Goal: Task Accomplishment & Management: Use online tool/utility

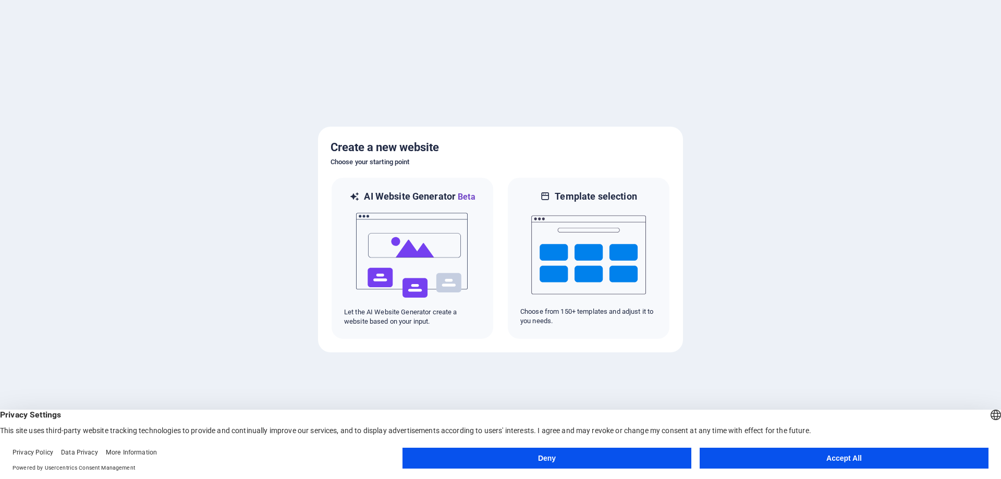
click at [615, 456] on button "Deny" at bounding box center [546, 458] width 289 height 21
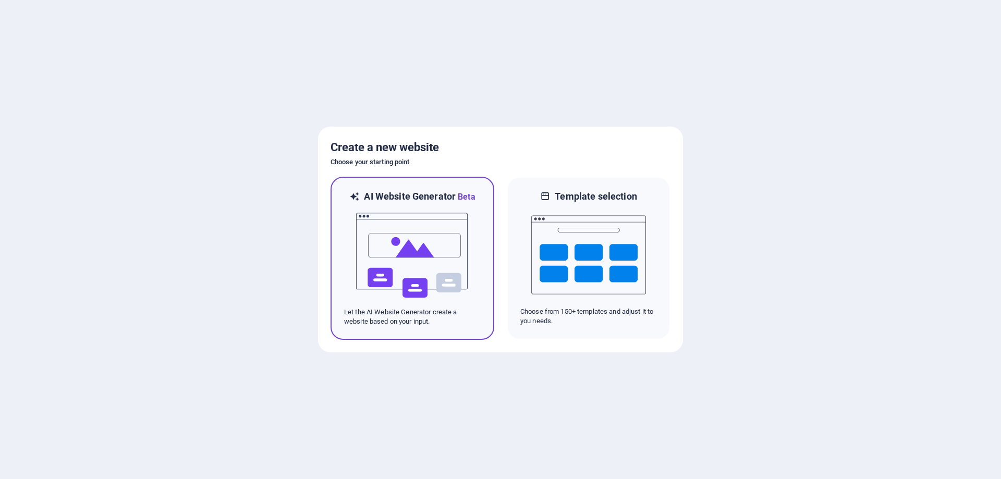
click at [377, 271] on img at bounding box center [412, 255] width 115 height 104
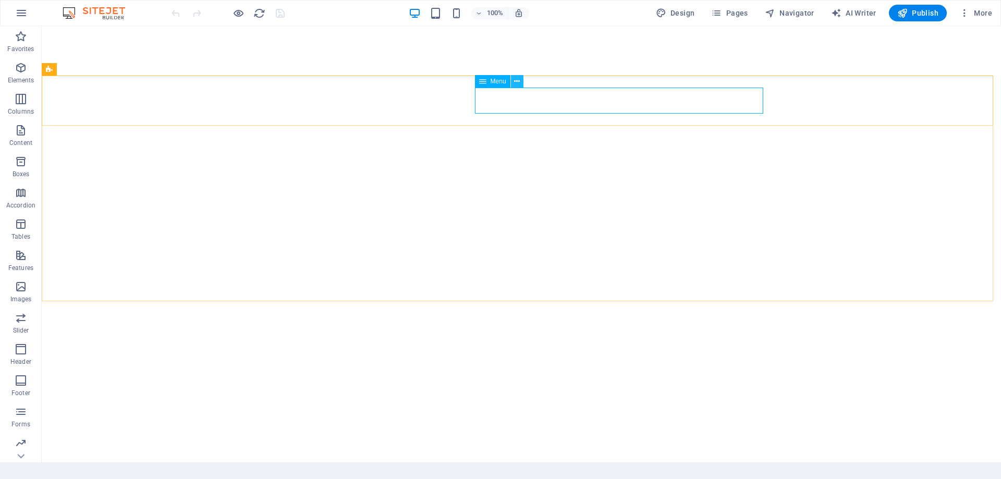
click at [521, 80] on button at bounding box center [517, 81] width 13 height 13
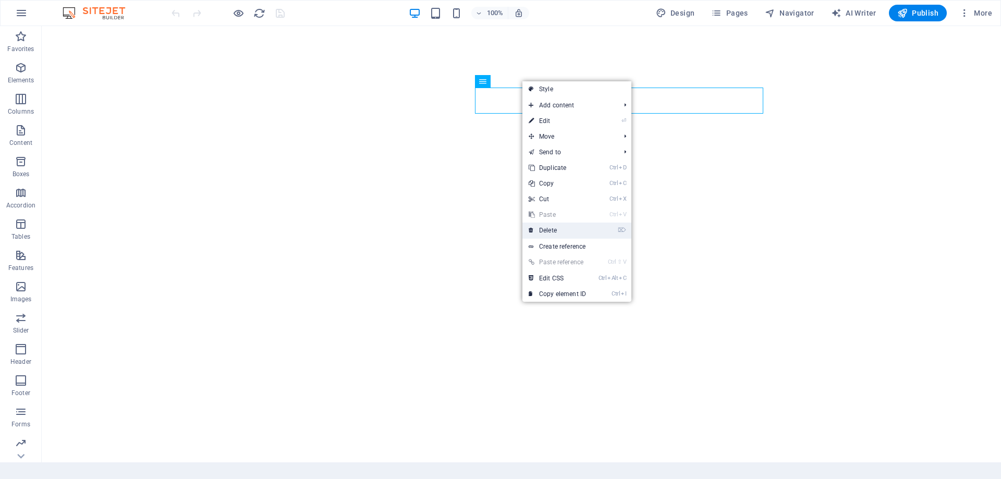
click at [581, 232] on link "⌦ Delete" at bounding box center [557, 231] width 70 height 16
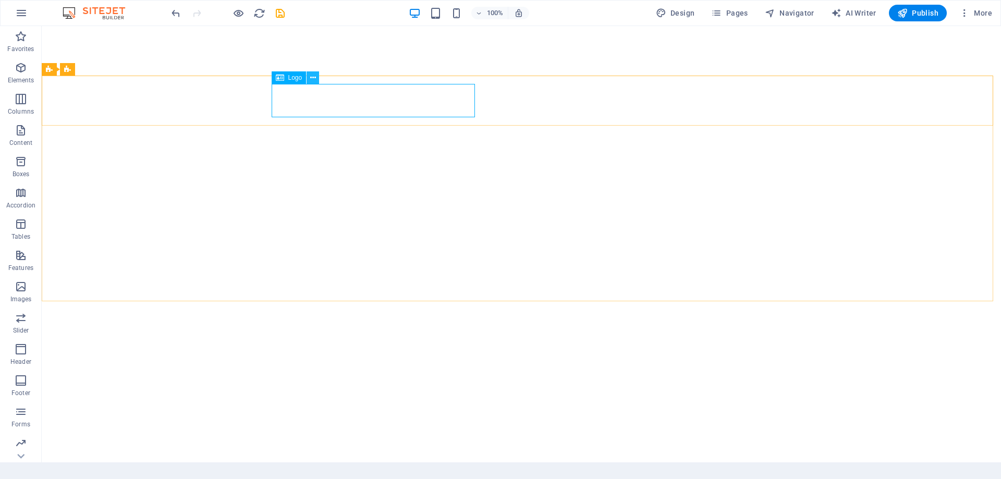
click at [311, 80] on icon at bounding box center [313, 77] width 6 height 11
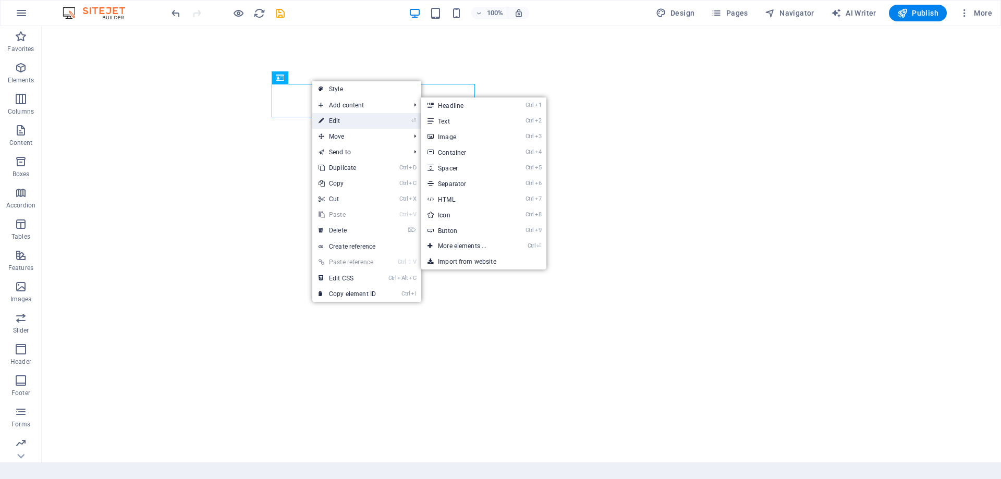
click at [344, 114] on link "⏎ Edit" at bounding box center [347, 121] width 70 height 16
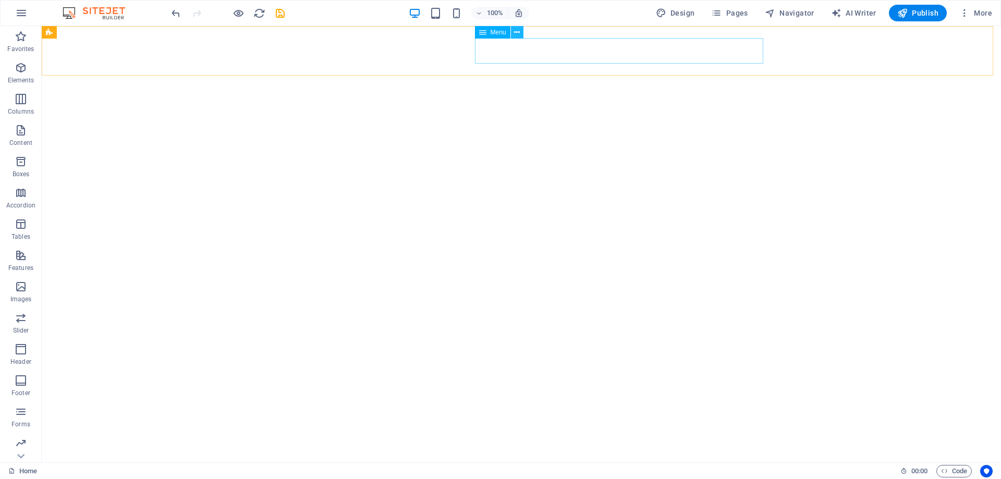
click at [512, 34] on button at bounding box center [517, 32] width 13 height 13
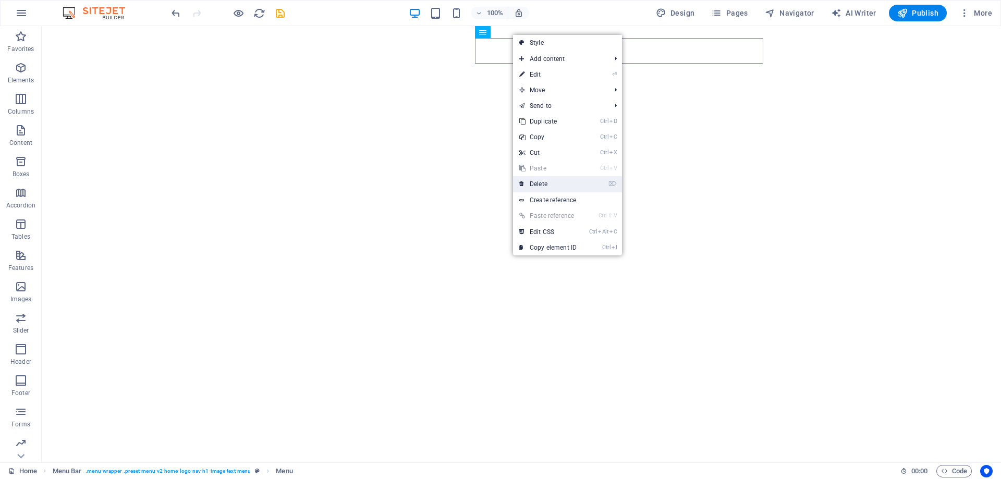
click at [538, 183] on link "⌦ Delete" at bounding box center [548, 184] width 70 height 16
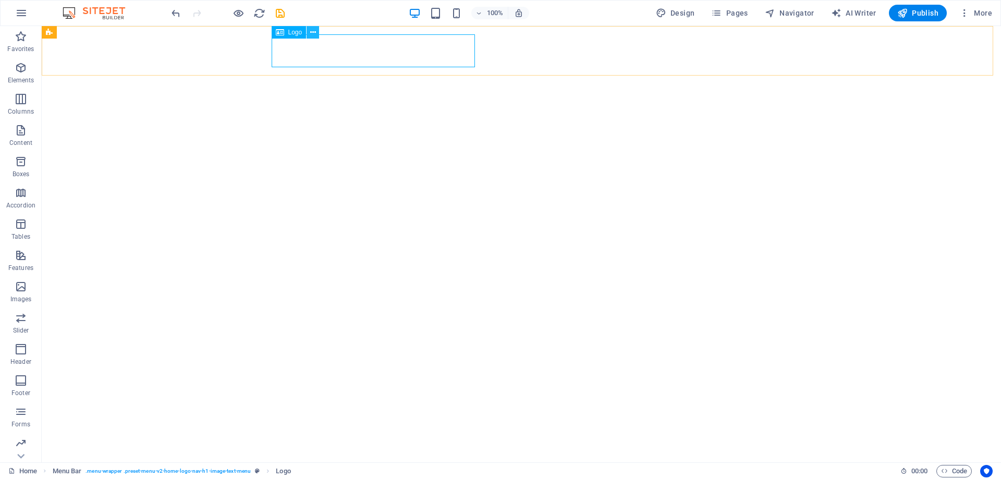
click at [313, 33] on icon at bounding box center [313, 32] width 6 height 11
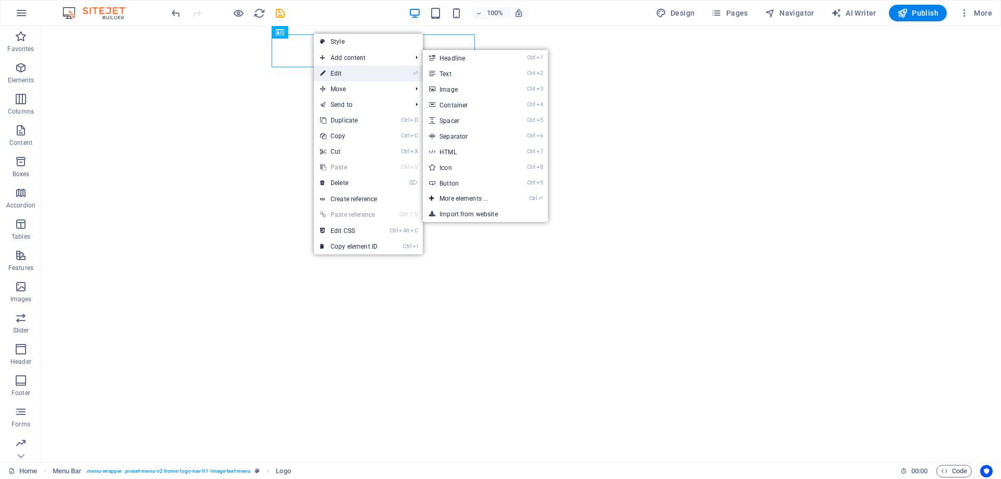
click at [343, 72] on link "⏎ Edit" at bounding box center [349, 74] width 70 height 16
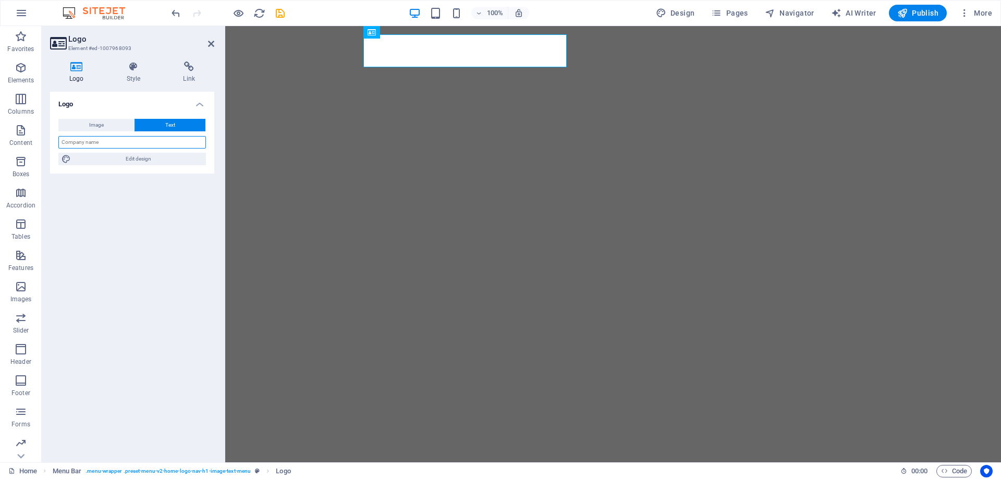
click at [168, 136] on input "text" at bounding box center [131, 142] width 147 height 13
type input "apple macbook"
click at [404, 33] on icon at bounding box center [405, 32] width 6 height 11
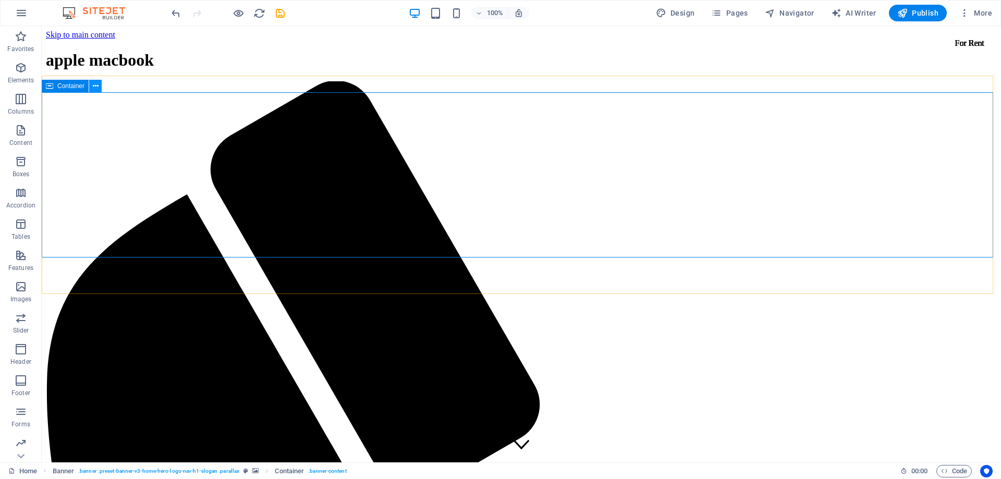
drag, startPoint x: 61, startPoint y: 68, endPoint x: 96, endPoint y: 91, distance: 42.2
click at [96, 91] on icon at bounding box center [96, 86] width 6 height 11
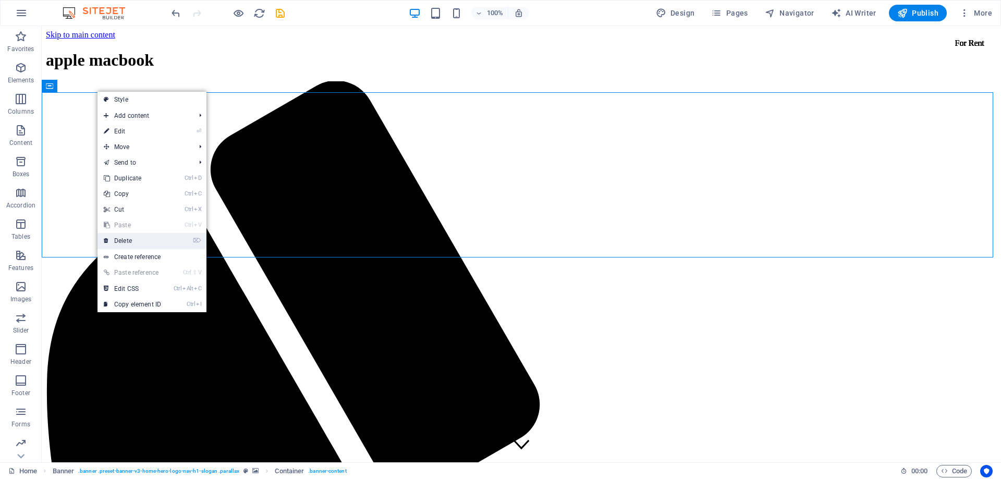
click at [133, 243] on link "⌦ Delete" at bounding box center [132, 241] width 70 height 16
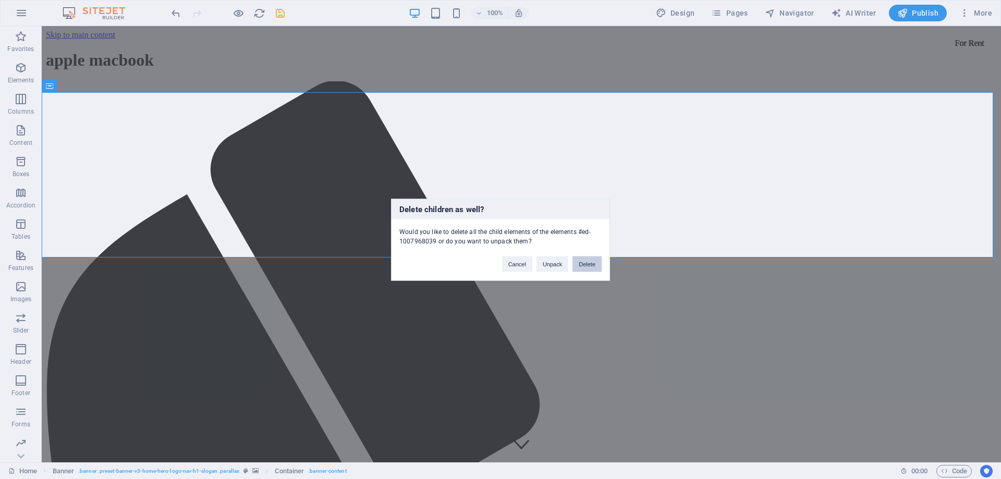
click at [587, 268] on button "Delete" at bounding box center [586, 264] width 29 height 16
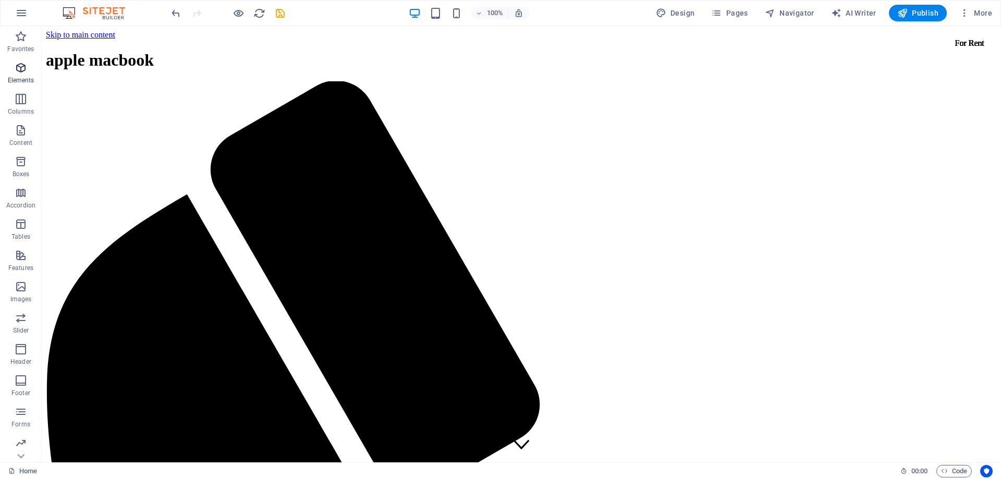
click at [22, 71] on icon "button" at bounding box center [21, 67] width 13 height 13
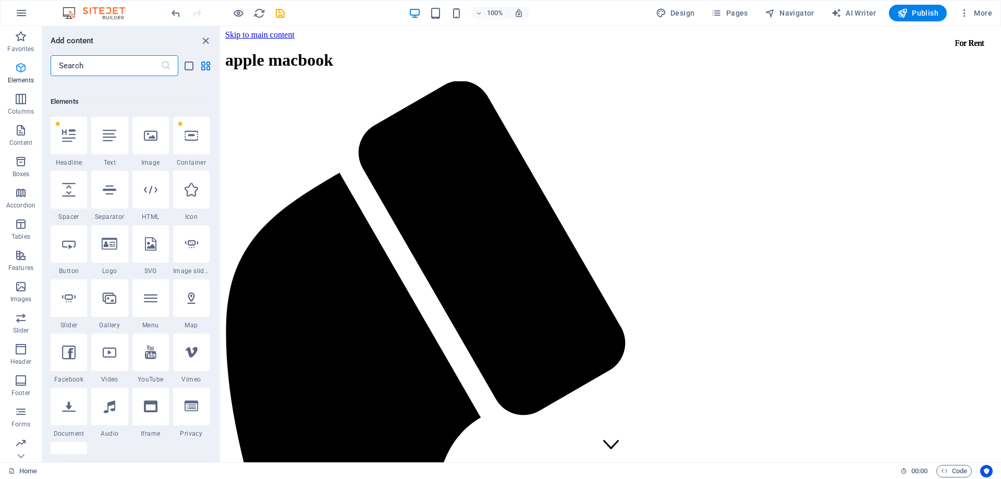
scroll to position [111, 0]
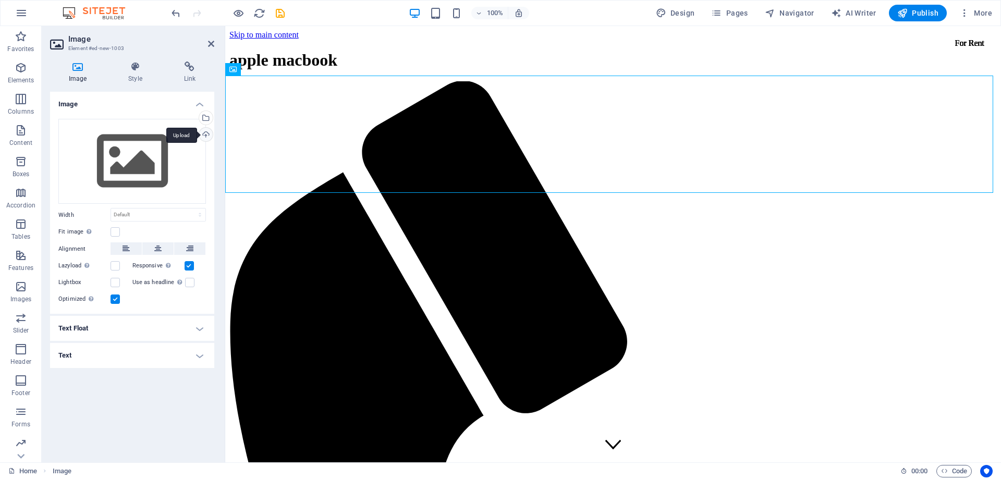
click at [205, 136] on div "Upload" at bounding box center [205, 136] width 16 height 16
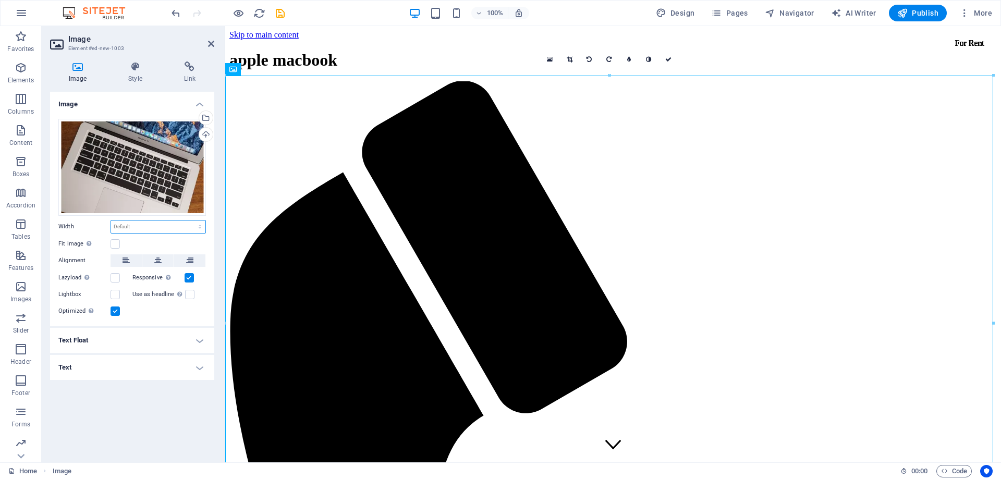
click at [156, 231] on select "Default auto px rem % em vh vw" at bounding box center [158, 226] width 94 height 13
select select "rem"
click at [191, 220] on select "Default auto px rem % em vh vw" at bounding box center [158, 226] width 94 height 13
type input "92.0625"
click at [168, 225] on input "92.0625" at bounding box center [158, 226] width 94 height 13
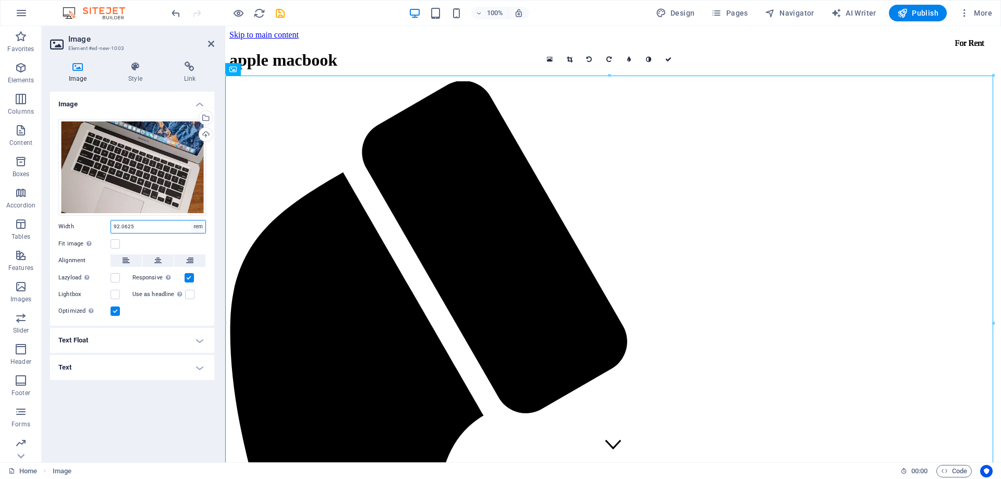
click at [201, 229] on select "Default auto px rem % em vh vw" at bounding box center [198, 226] width 15 height 13
select select "default"
click at [191, 220] on select "Default auto px rem % em vh vw" at bounding box center [198, 226] width 15 height 13
click at [198, 230] on select "Default auto px rem % em vh vw" at bounding box center [158, 226] width 94 height 13
select select "%"
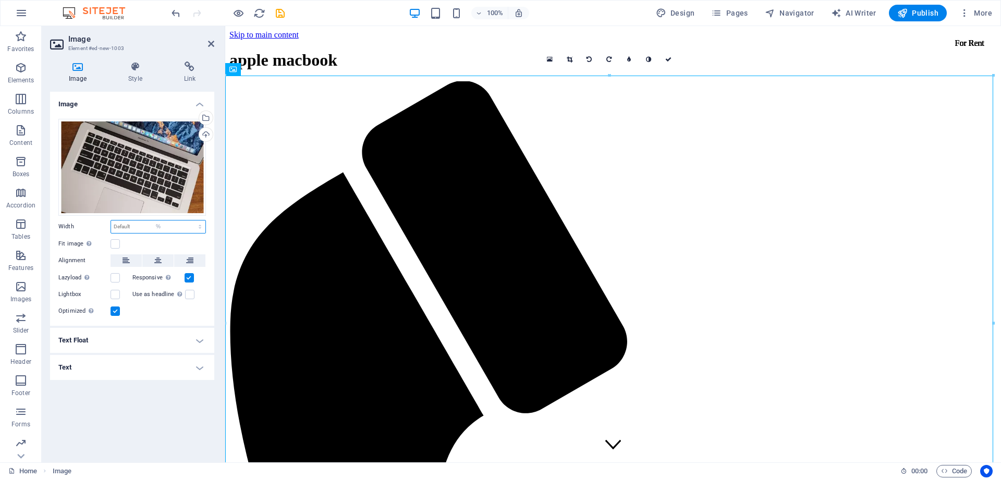
click at [191, 220] on select "Default auto px rem % em vh vw" at bounding box center [158, 226] width 94 height 13
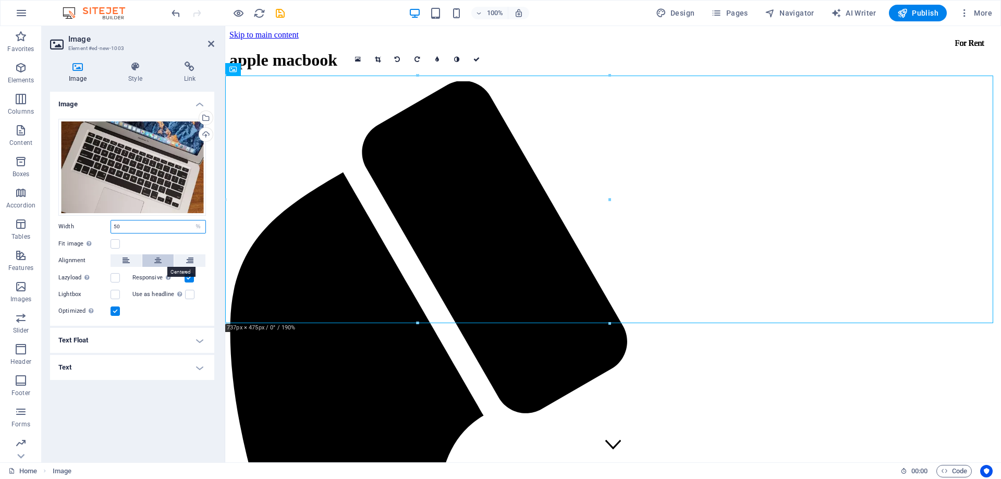
type input "50"
click at [147, 262] on button at bounding box center [157, 260] width 31 height 13
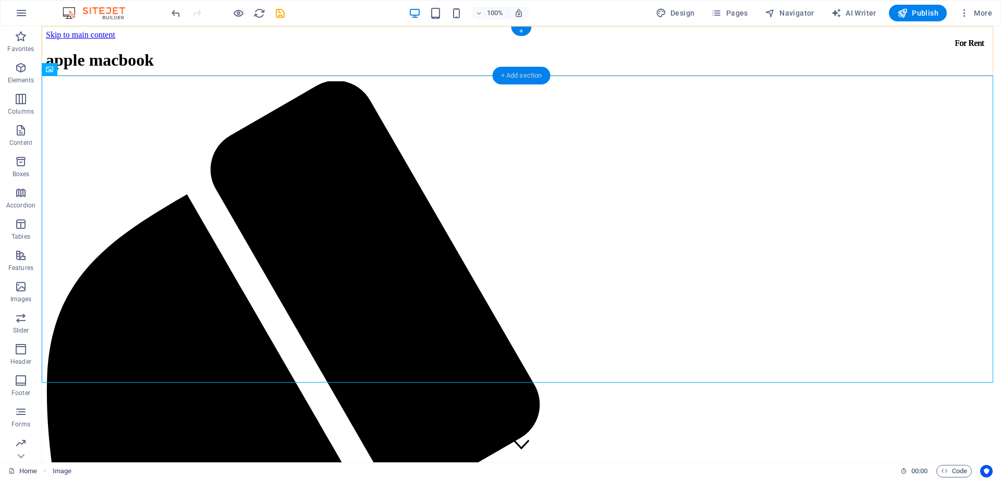
drag, startPoint x: 529, startPoint y: 73, endPoint x: 305, endPoint y: 48, distance: 225.5
click at [529, 73] on div "+ Add section" at bounding box center [521, 76] width 58 height 18
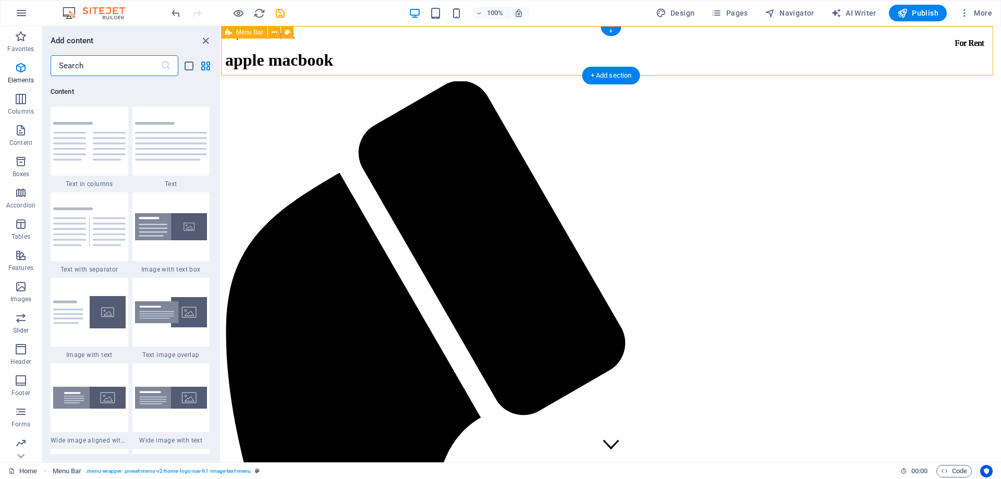
scroll to position [1823, 0]
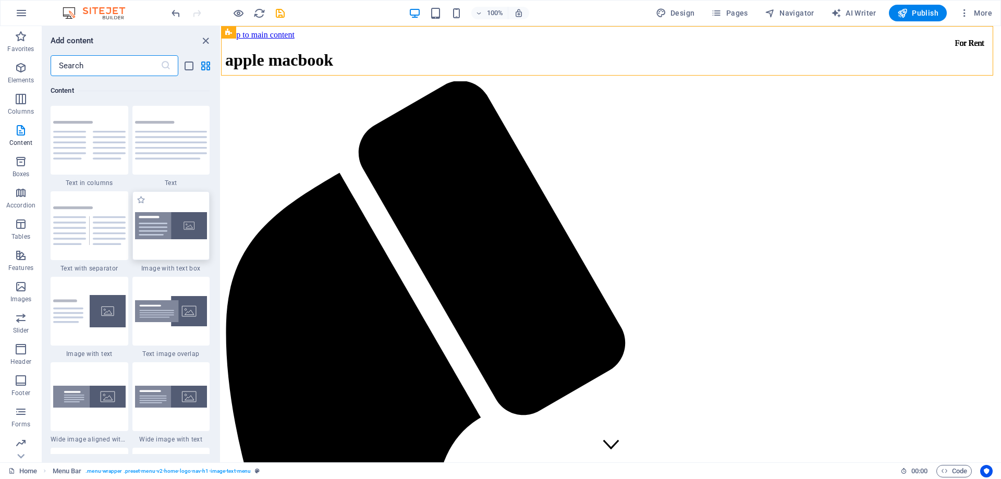
click at [150, 230] on img at bounding box center [171, 226] width 72 height 28
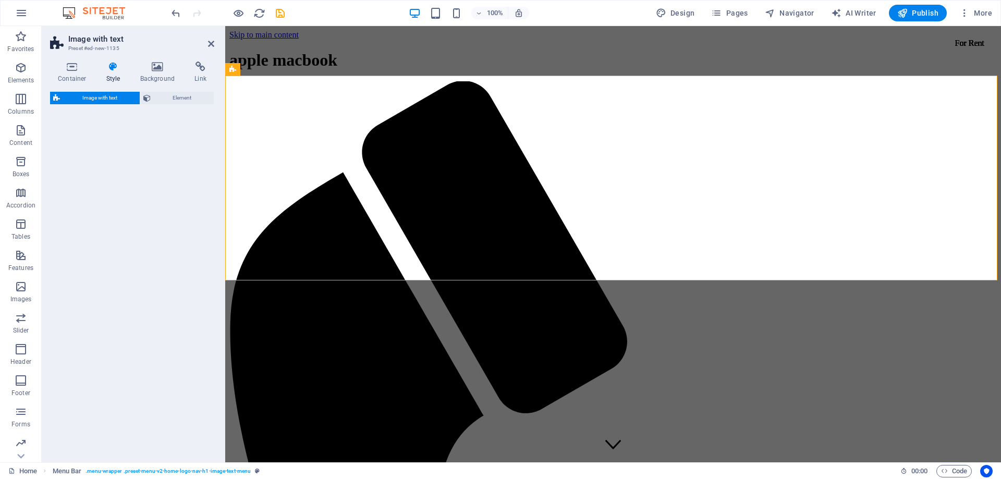
select select "rem"
select select "px"
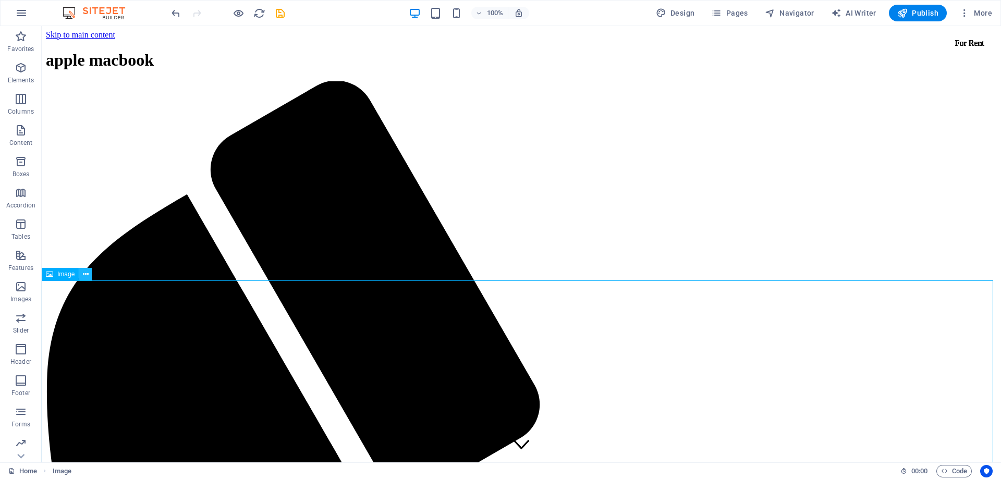
click at [84, 276] on icon at bounding box center [86, 274] width 6 height 11
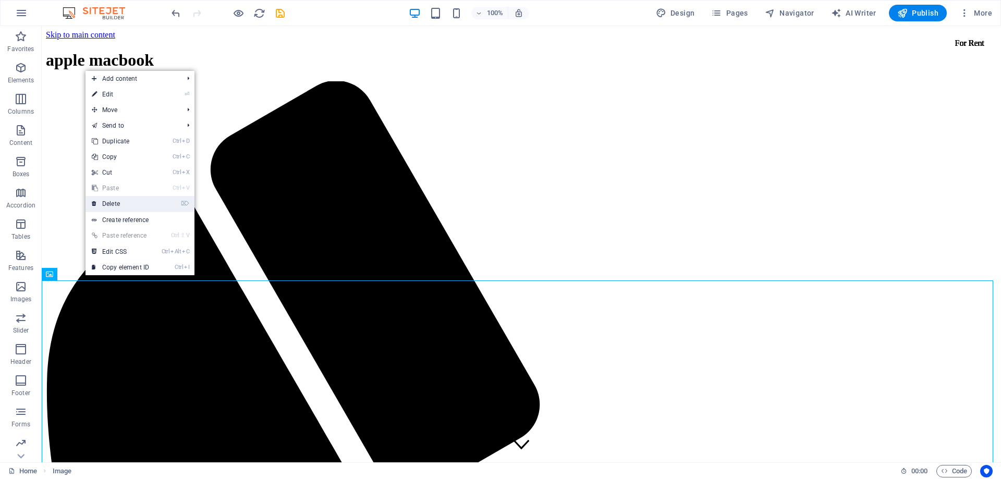
click at [117, 202] on link "⌦ Delete" at bounding box center [120, 204] width 70 height 16
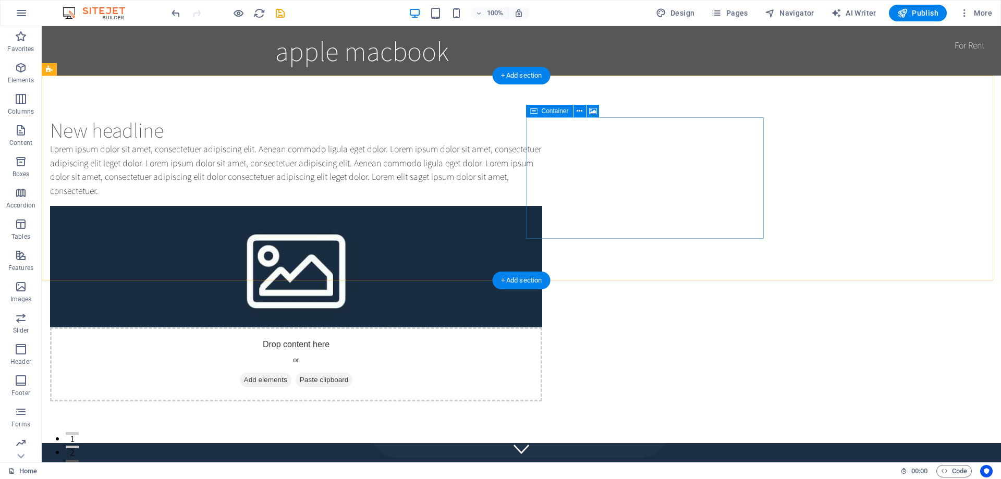
click at [542, 327] on div "Drop content here or Add elements Paste clipboard" at bounding box center [296, 364] width 492 height 74
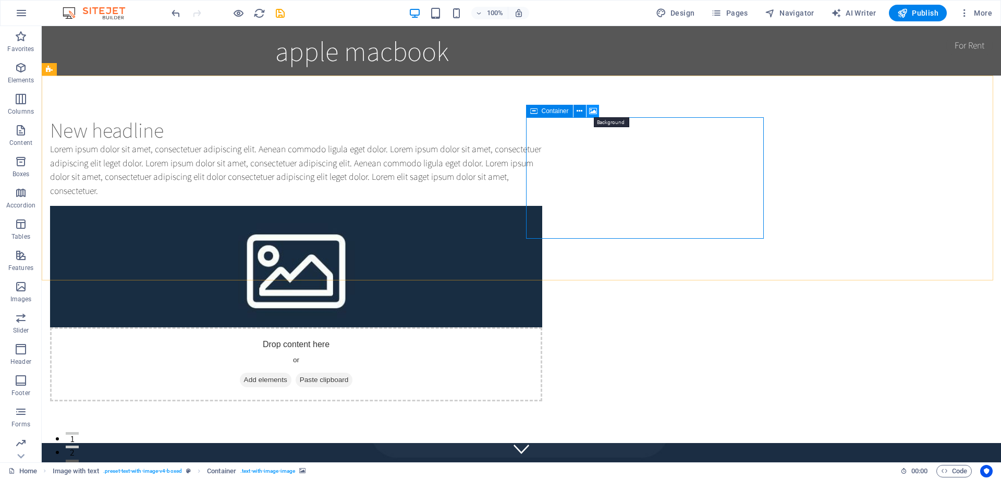
click at [593, 112] on icon at bounding box center [593, 111] width 8 height 11
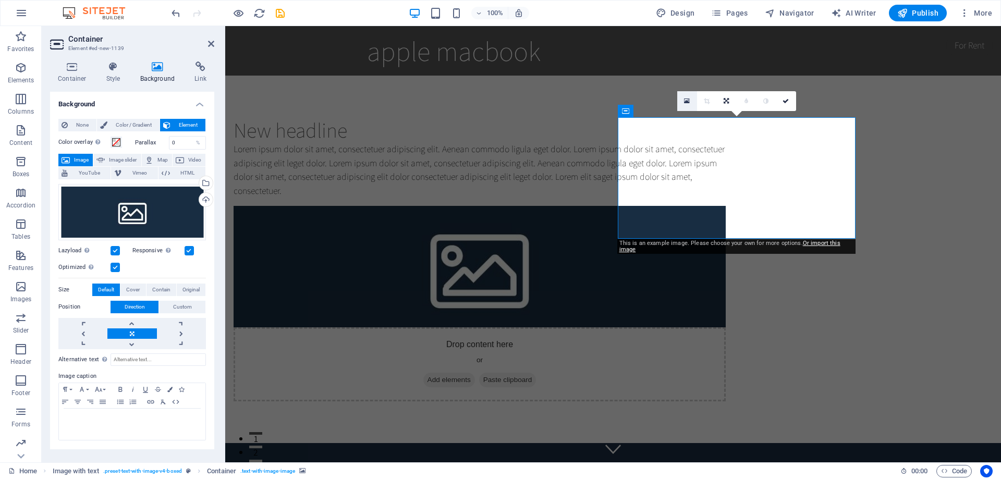
click at [685, 103] on icon at bounding box center [687, 100] width 6 height 7
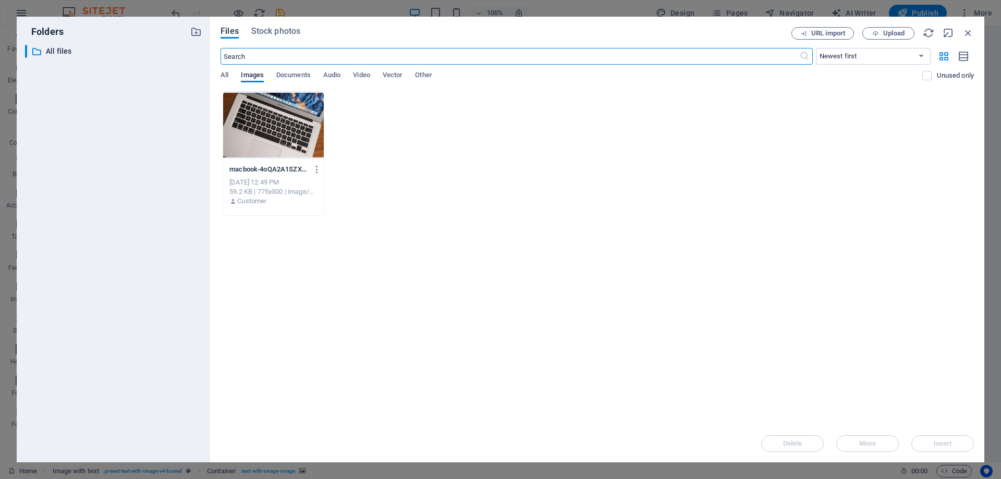
click at [298, 146] on div at bounding box center [273, 125] width 101 height 68
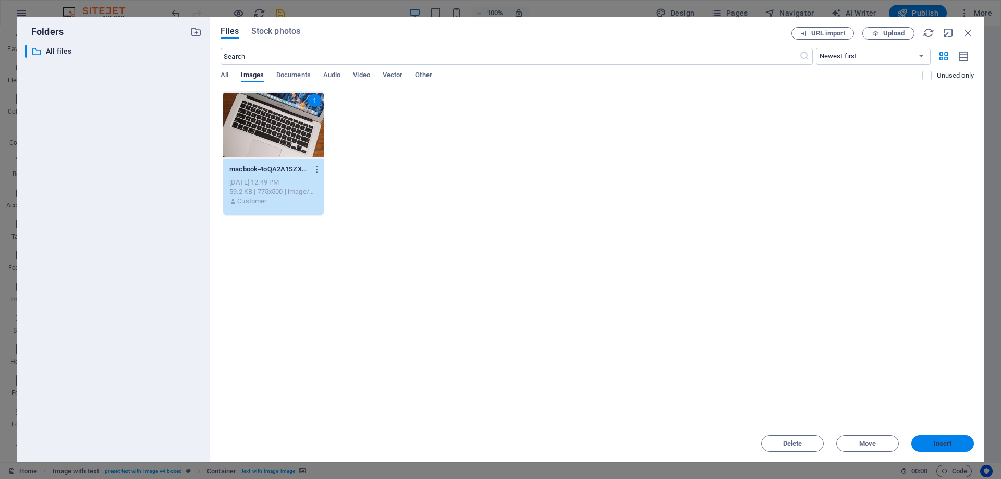
click at [939, 443] on span "Insert" at bounding box center [942, 443] width 18 height 6
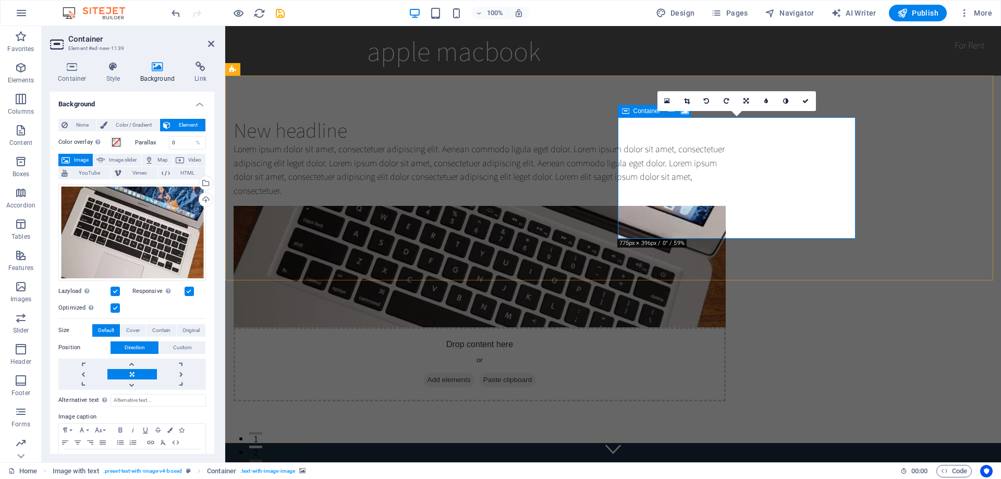
click at [475, 373] on span "Add elements" at bounding box center [449, 380] width 52 height 15
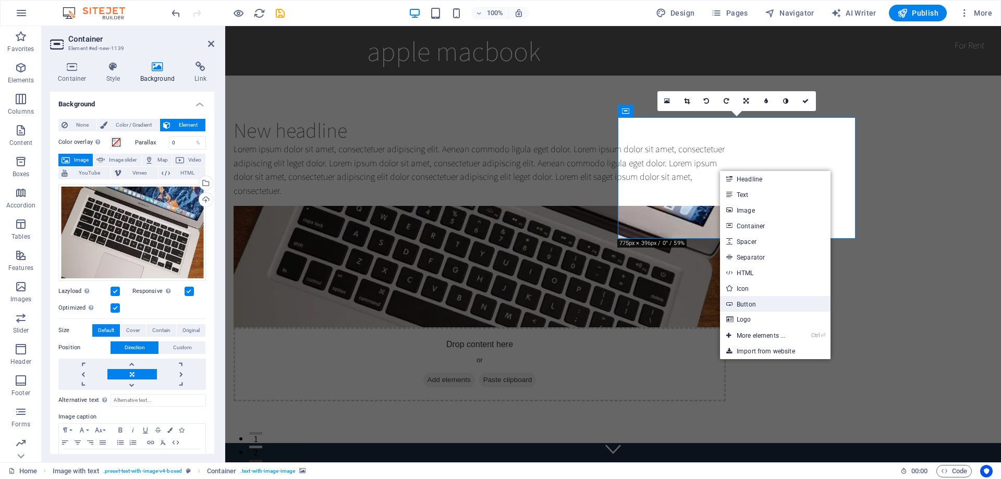
click at [751, 303] on link "Button" at bounding box center [775, 304] width 110 height 16
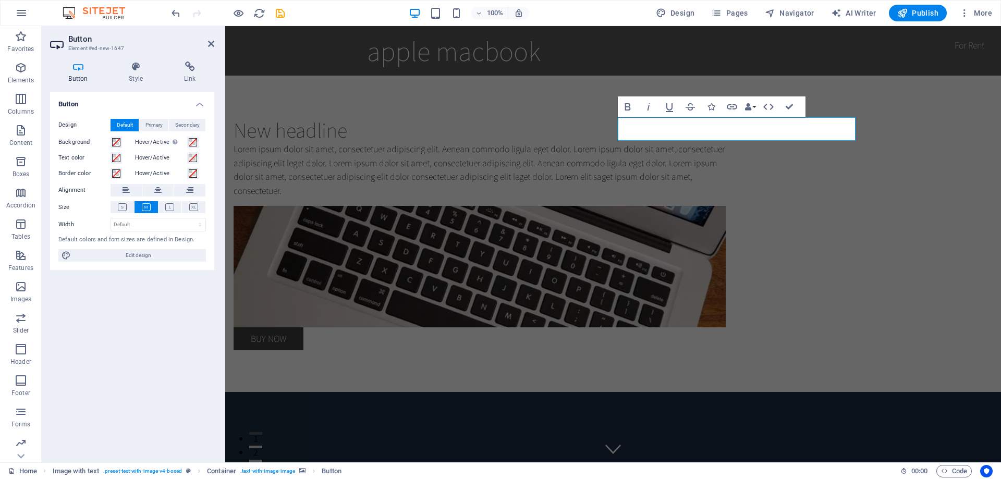
click at [698, 206] on figure at bounding box center [479, 266] width 492 height 121
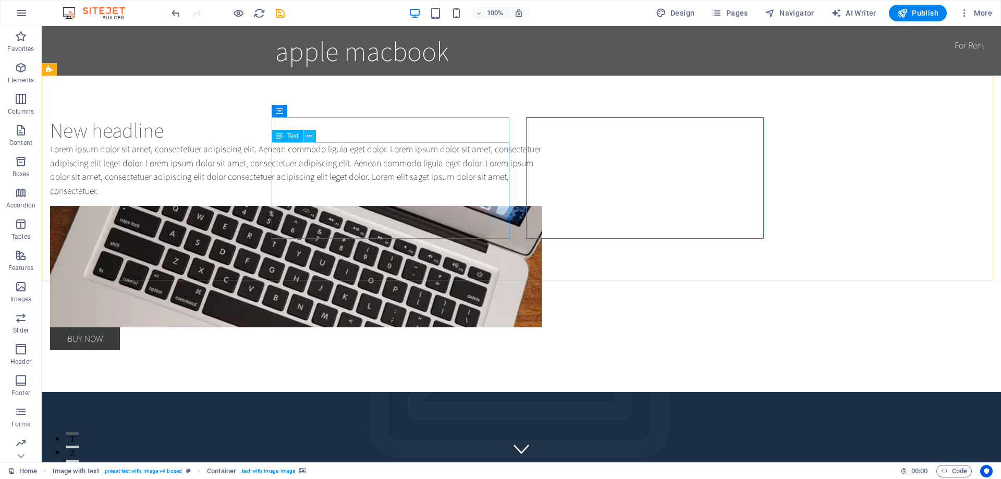
click at [308, 139] on icon at bounding box center [309, 136] width 6 height 11
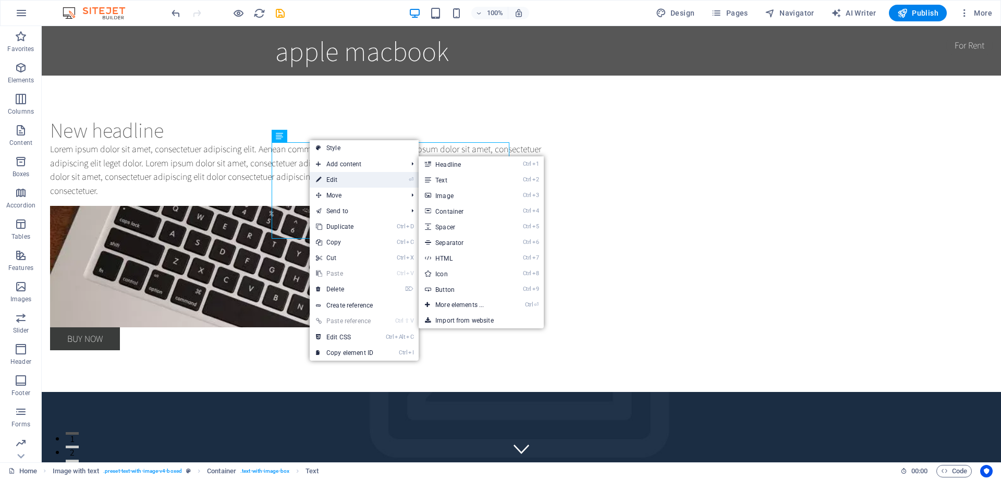
click at [332, 181] on link "⏎ Edit" at bounding box center [345, 180] width 70 height 16
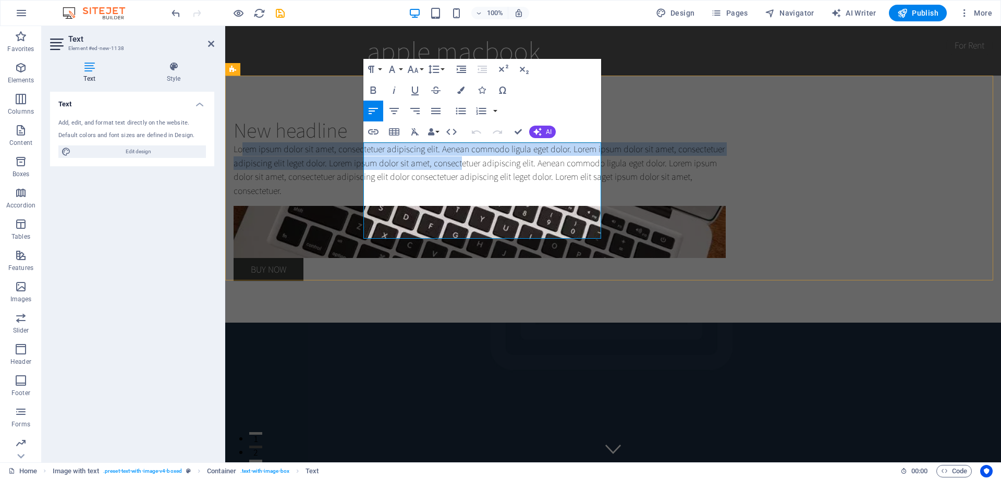
drag, startPoint x: 374, startPoint y: 149, endPoint x: 376, endPoint y: 169, distance: 20.5
click at [411, 183] on p "Lorem ipsum dolor sit amet, consectetuer adipiscing elit. Aenean commodo ligula…" at bounding box center [479, 169] width 492 height 55
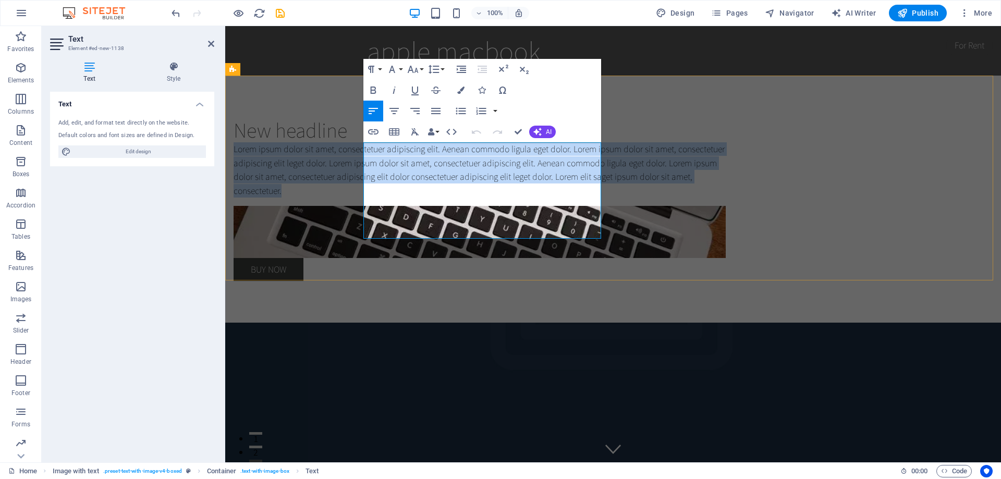
drag, startPoint x: 365, startPoint y: 147, endPoint x: 478, endPoint y: 226, distance: 137.5
click at [493, 198] on p "Lorem ipsum dolor sit amet, consectetuer adipiscing elit. Aenean commodo ligula…" at bounding box center [479, 169] width 492 height 55
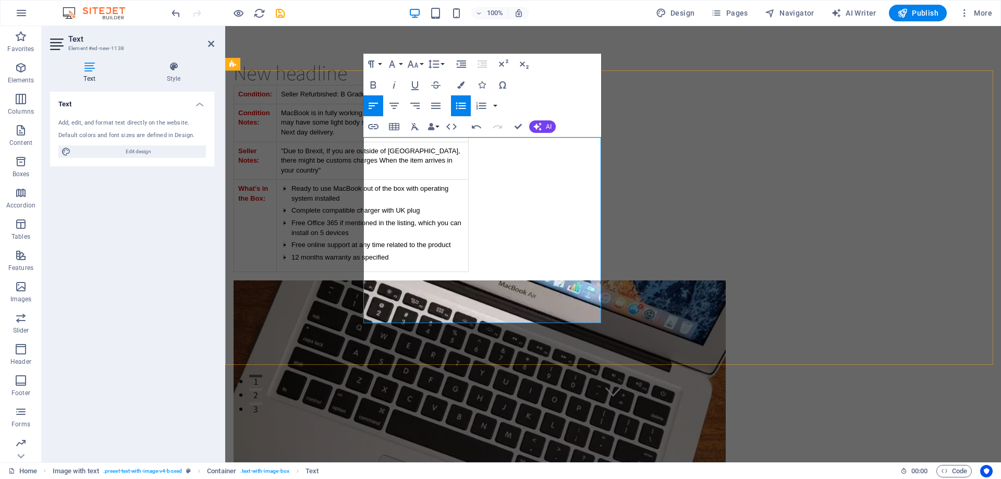
scroll to position [5, 0]
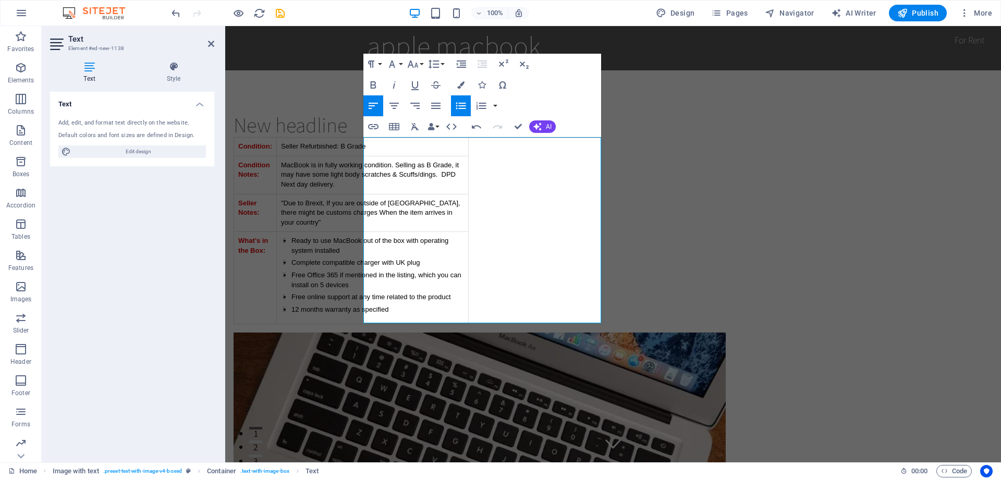
click at [167, 211] on div "Text Add, edit, and format text directly on the website. Default colors and fon…" at bounding box center [132, 273] width 164 height 362
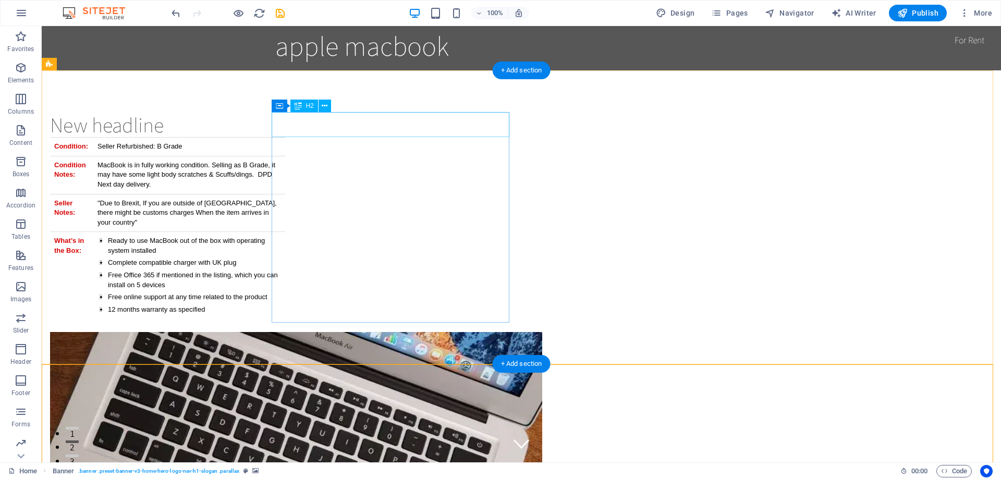
click at [380, 123] on div "New headline" at bounding box center [296, 124] width 492 height 25
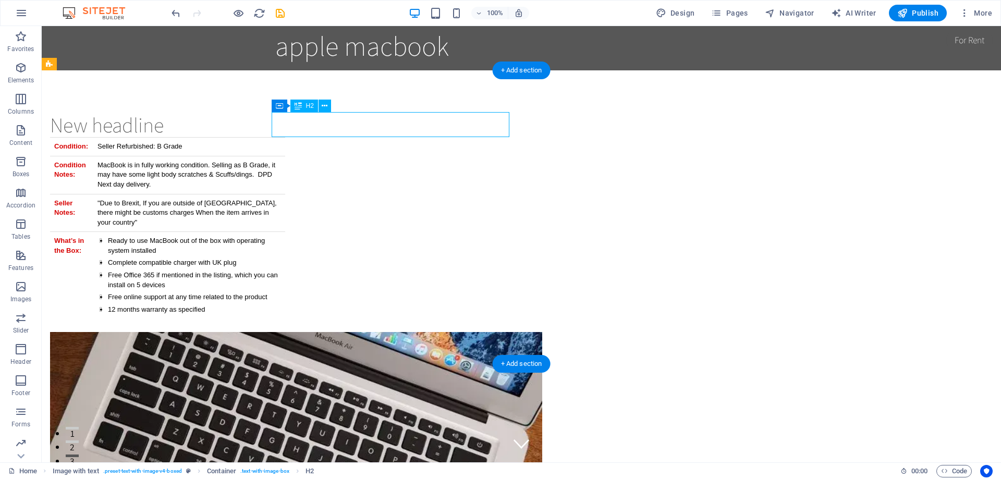
click at [387, 124] on div "New headline" at bounding box center [296, 124] width 492 height 25
click at [327, 107] on icon at bounding box center [325, 106] width 6 height 11
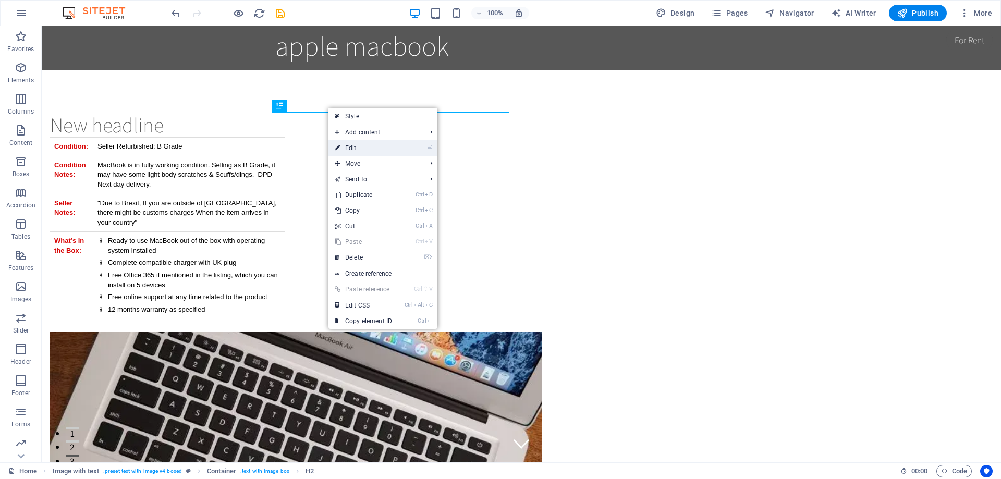
click at [361, 147] on link "⏎ Edit" at bounding box center [363, 148] width 70 height 16
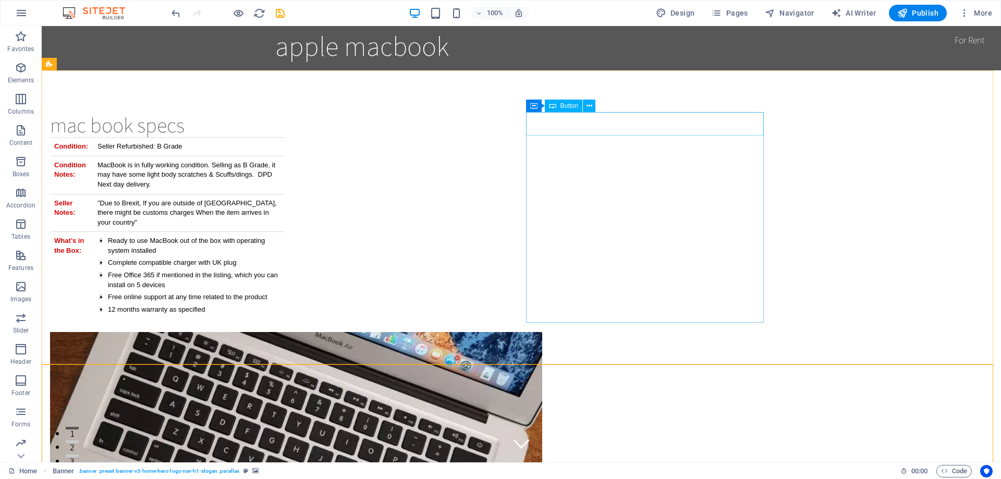
click at [564, 106] on span "Button" at bounding box center [569, 106] width 18 height 6
click at [591, 108] on icon at bounding box center [589, 106] width 6 height 11
click at [555, 107] on icon at bounding box center [552, 106] width 7 height 13
click at [535, 106] on icon at bounding box center [533, 106] width 7 height 13
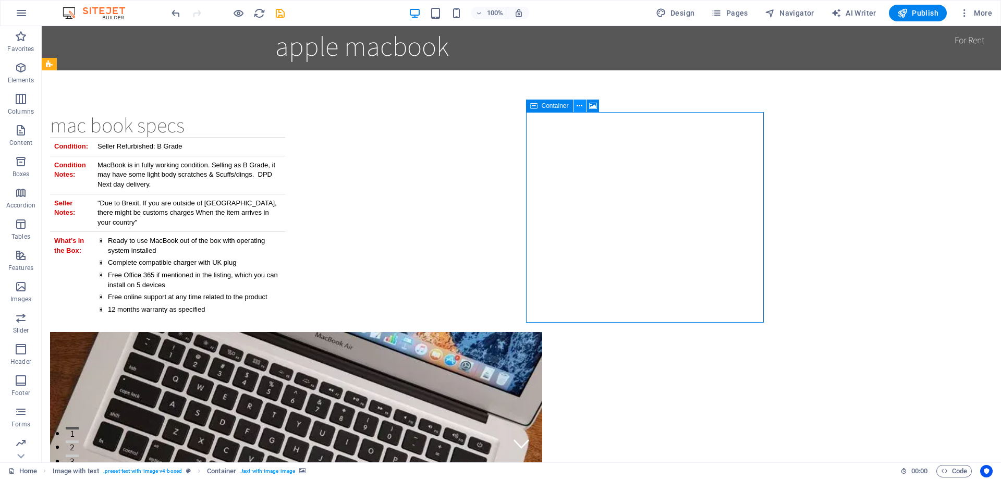
click at [576, 104] on button at bounding box center [579, 106] width 13 height 13
click at [587, 110] on icon at bounding box center [589, 106] width 6 height 11
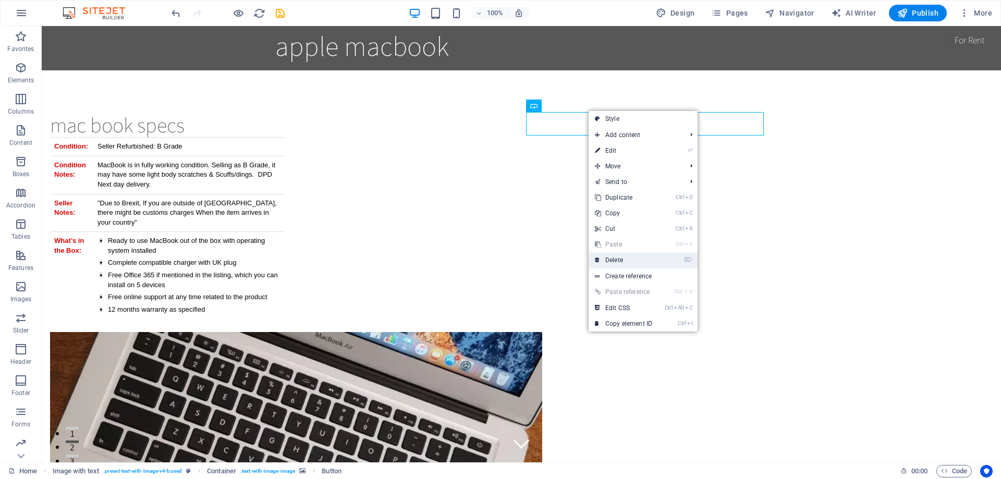
click at [619, 253] on link "⌦ Delete" at bounding box center [623, 260] width 70 height 16
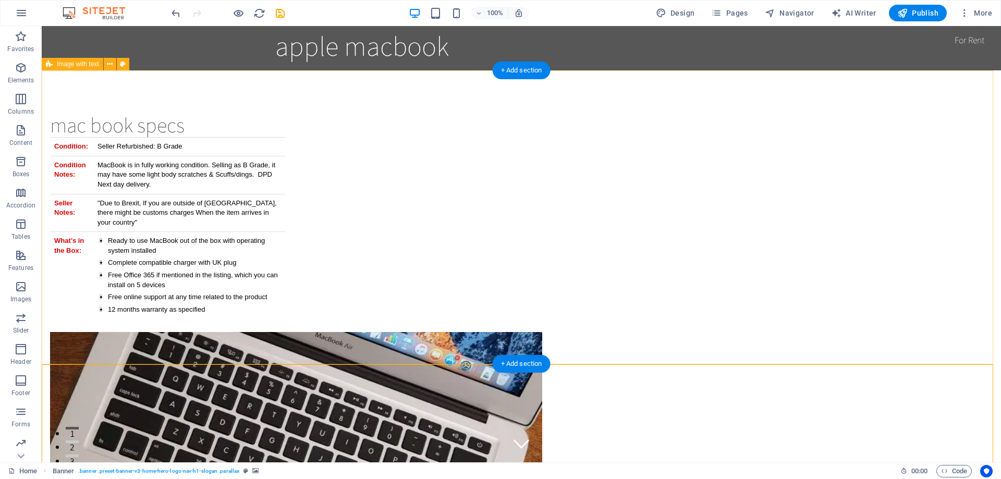
click at [630, 361] on div "mac book specs Condition: Seller Refurbished: B Grade Condition Notes: MacBook …" at bounding box center [521, 363] width 959 height 587
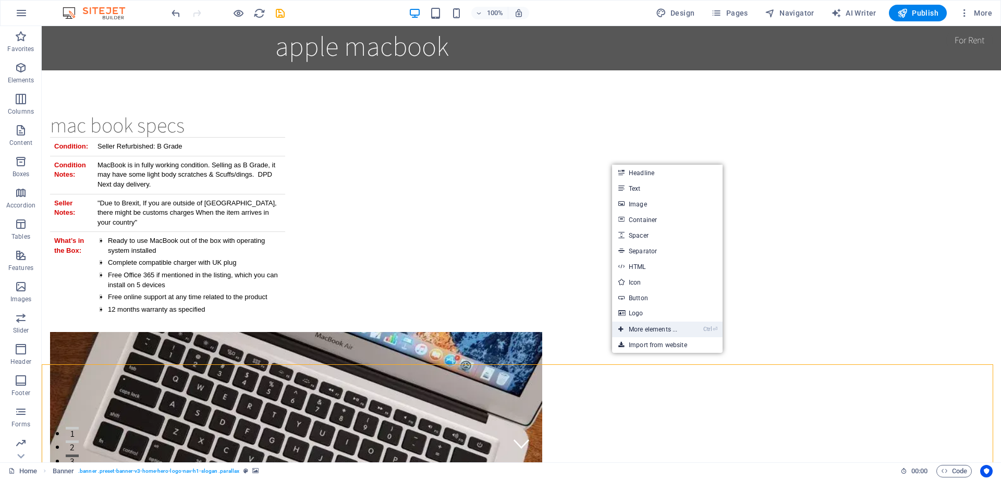
click at [640, 332] on link "Ctrl ⏎ More elements ..." at bounding box center [647, 330] width 71 height 16
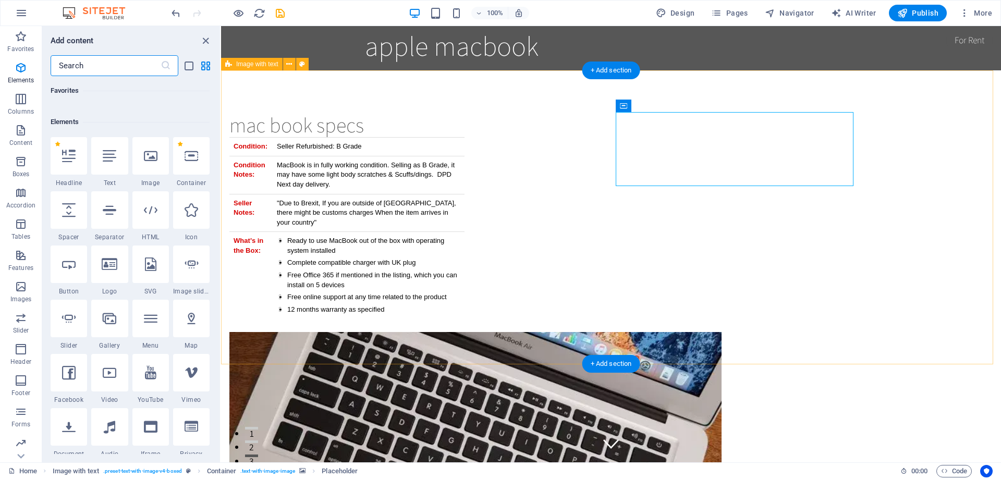
scroll to position [111, 0]
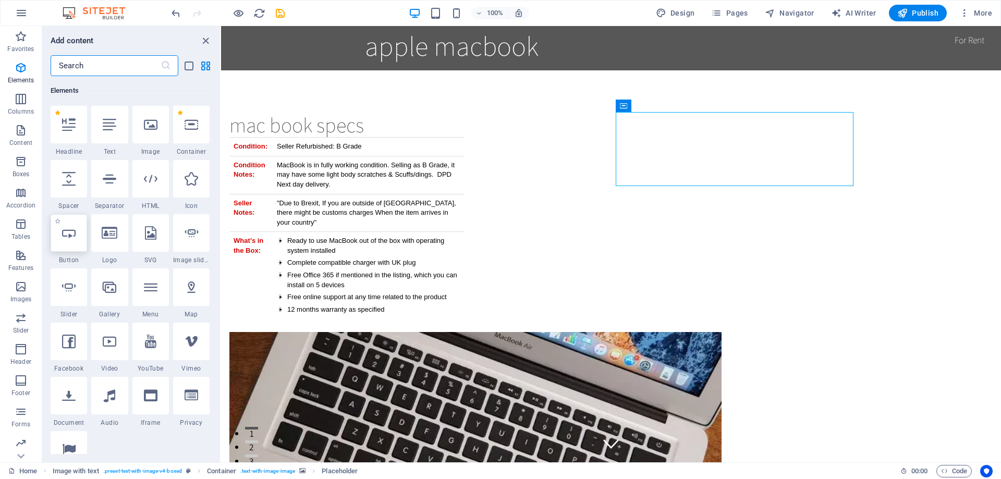
click at [79, 233] on div at bounding box center [69, 233] width 36 height 38
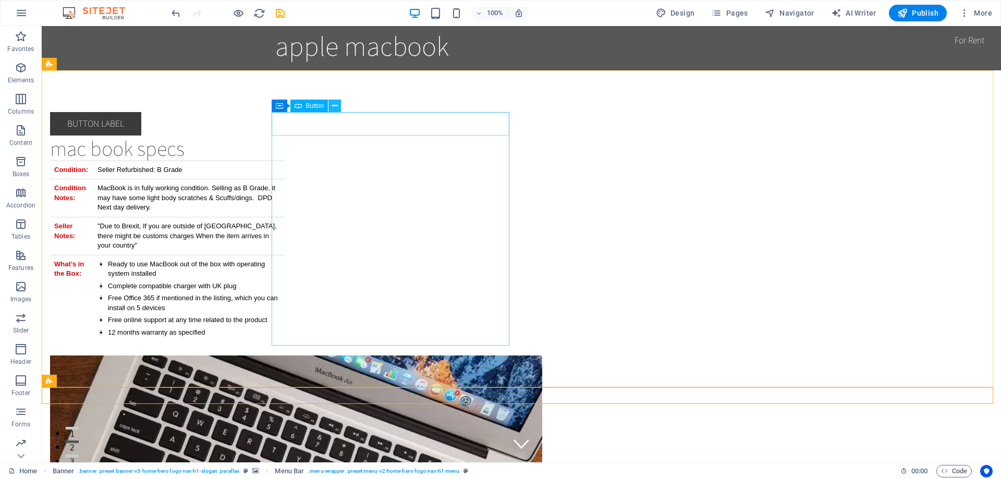
click at [336, 108] on icon at bounding box center [335, 106] width 6 height 11
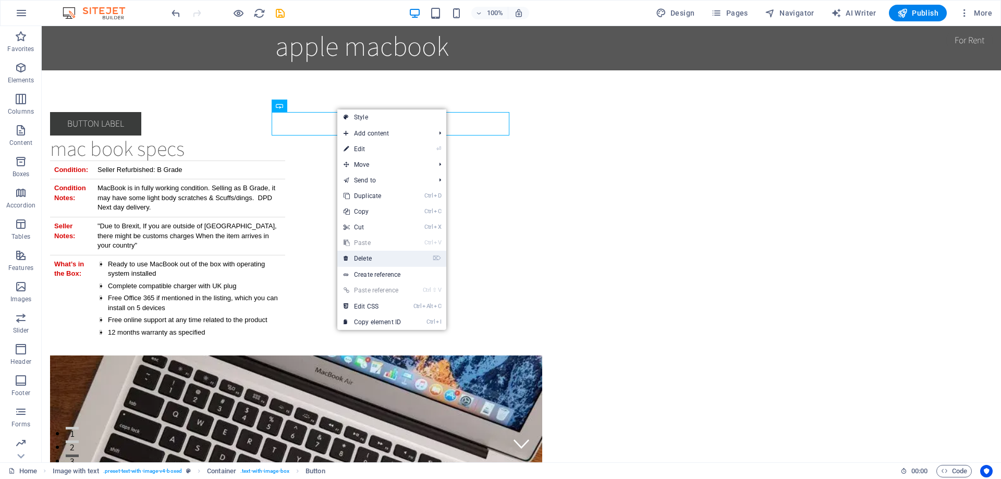
click at [367, 252] on link "⌦ Delete" at bounding box center [372, 259] width 70 height 16
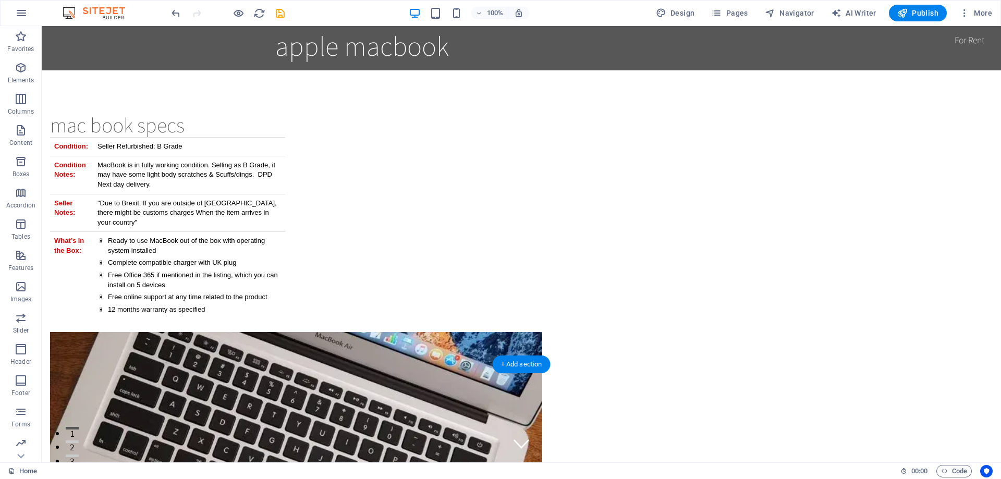
click at [528, 366] on div "+ Add section" at bounding box center [521, 364] width 58 height 18
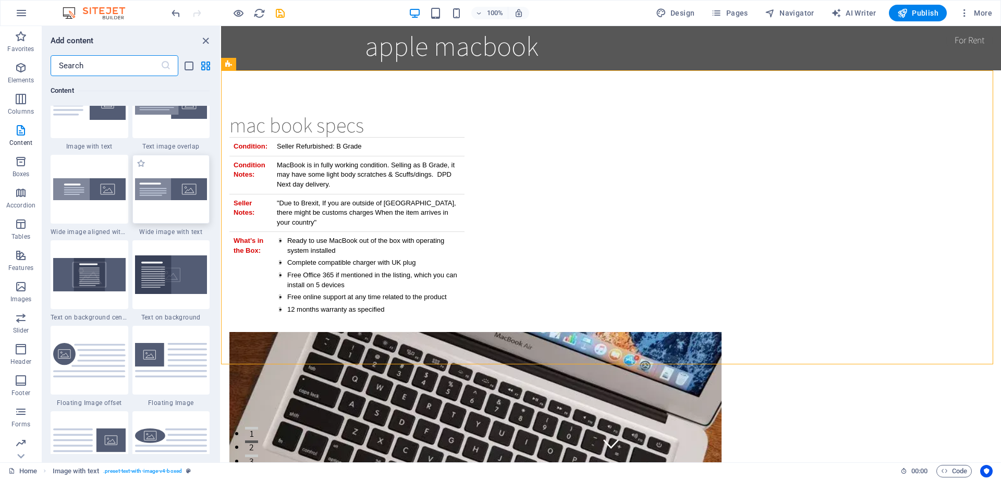
scroll to position [2032, 0]
click at [28, 65] on span "Elements" at bounding box center [21, 73] width 42 height 25
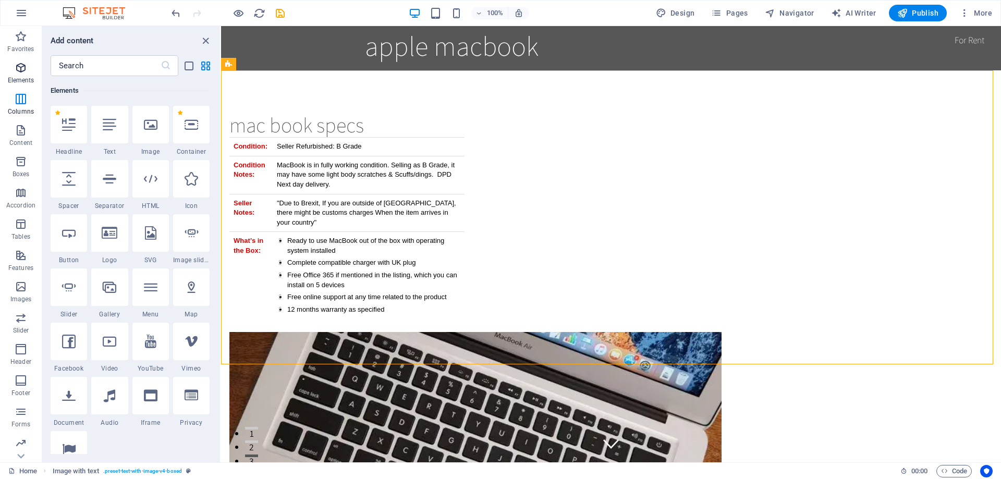
scroll to position [111, 0]
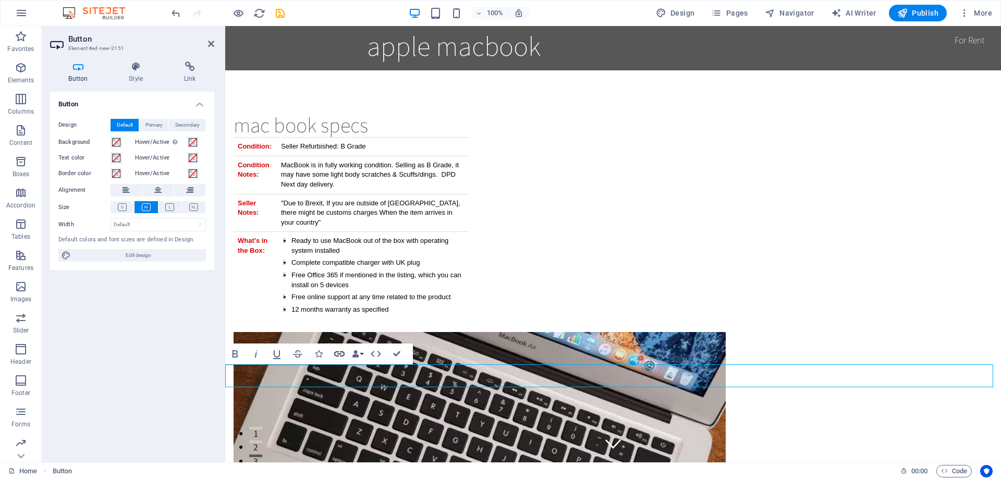
click at [339, 355] on icon "button" at bounding box center [339, 354] width 13 height 13
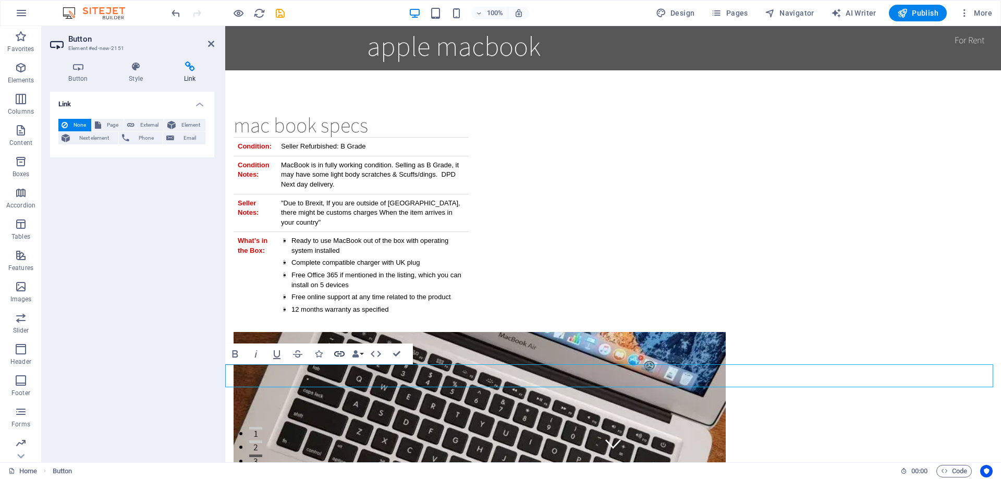
click at [339, 355] on icon "button" at bounding box center [339, 354] width 13 height 13
click at [149, 124] on span "External" at bounding box center [149, 125] width 23 height 13
select select "blank"
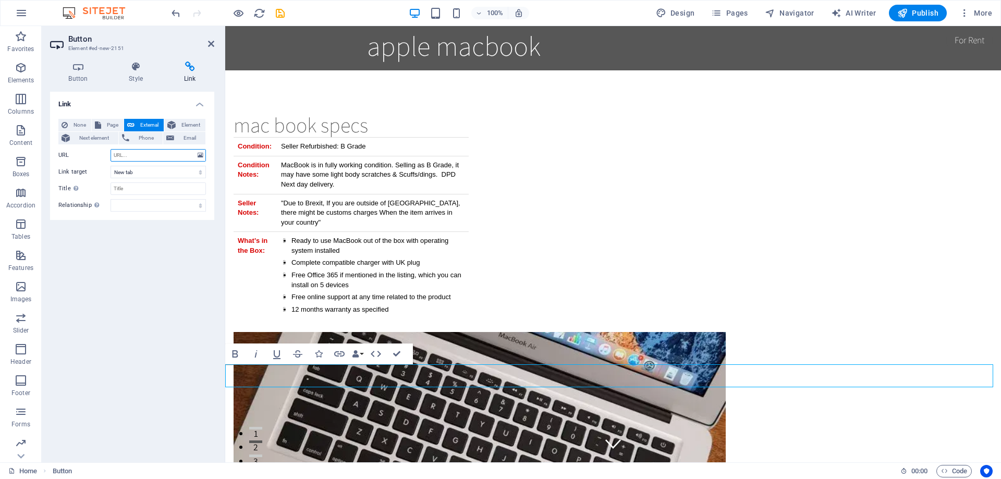
paste input "https://www.ebay.co.uk/itm/353220359545?_skw=apple%20macbook%20pro&epid=9055375…"
type input "https://www.ebay.co.uk/itm/353220359545?_skw=apple%20macbook%20pro&epid=9055375…"
click at [136, 172] on select "New tab Same tab Overlay" at bounding box center [157, 172] width 95 height 13
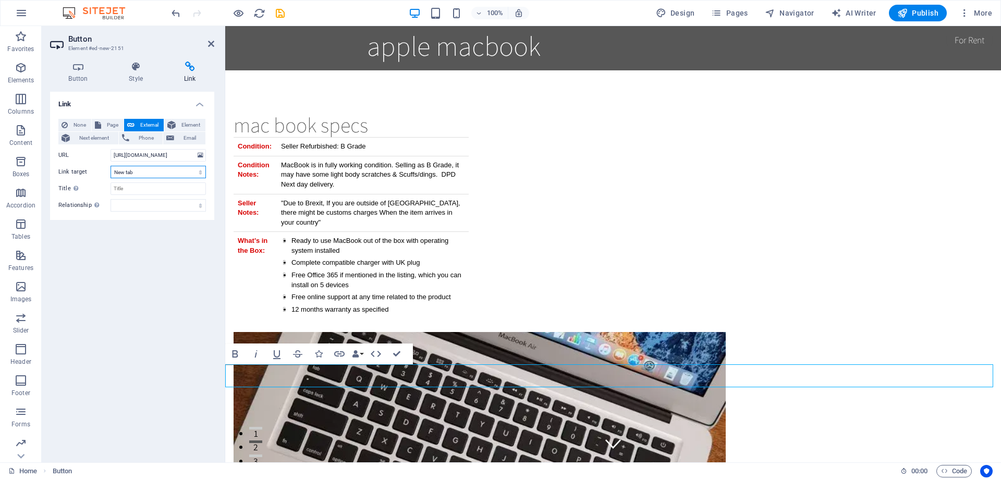
click at [136, 172] on select "New tab Same tab Overlay" at bounding box center [157, 172] width 95 height 13
click at [147, 189] on input "Title Additional link description, should not be the same as the link text. The…" at bounding box center [157, 188] width 95 height 13
type input "buy now"
click at [153, 255] on div "Link None Page External Element Next element Phone Email Page Home Subpage Lega…" at bounding box center [132, 273] width 164 height 362
click at [190, 69] on icon at bounding box center [189, 66] width 49 height 10
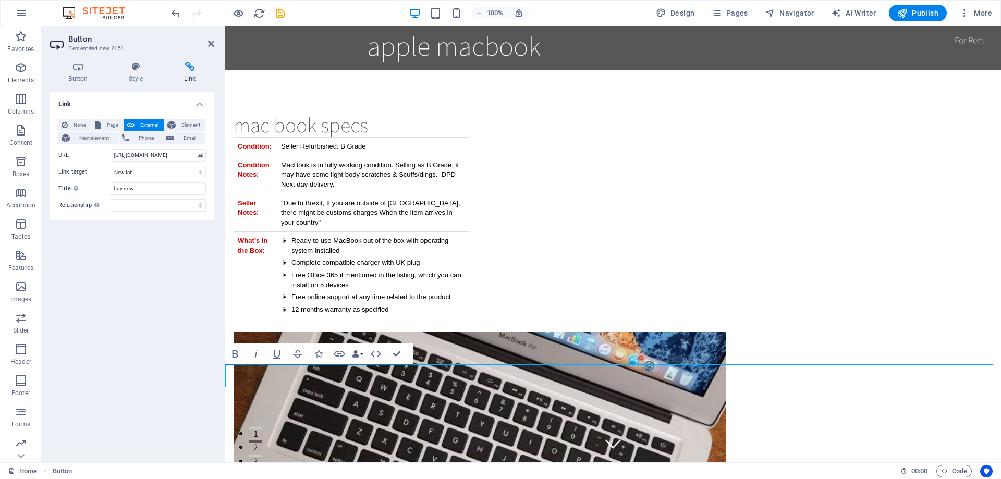
click at [149, 344] on div "Link None Page External Element Next element Phone Email Page Home Subpage Lega…" at bounding box center [132, 273] width 164 height 362
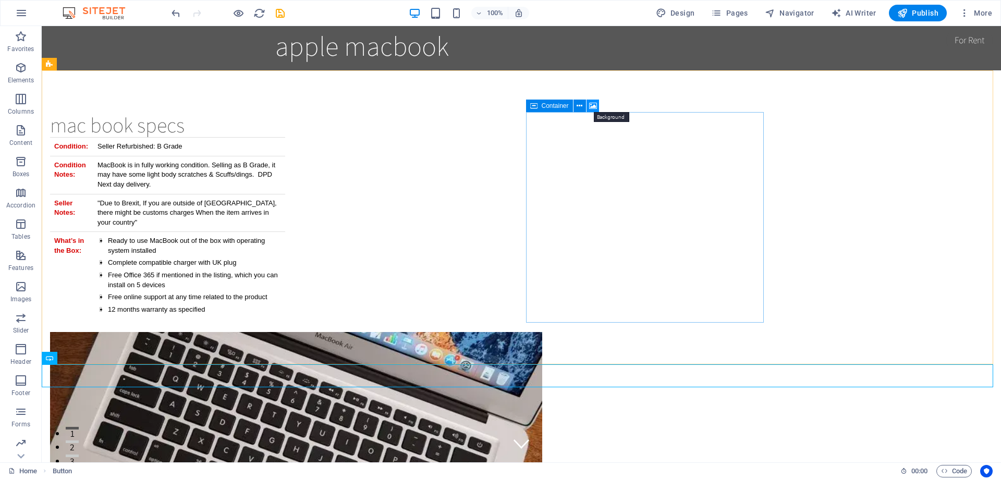
click at [596, 104] on icon at bounding box center [593, 106] width 8 height 11
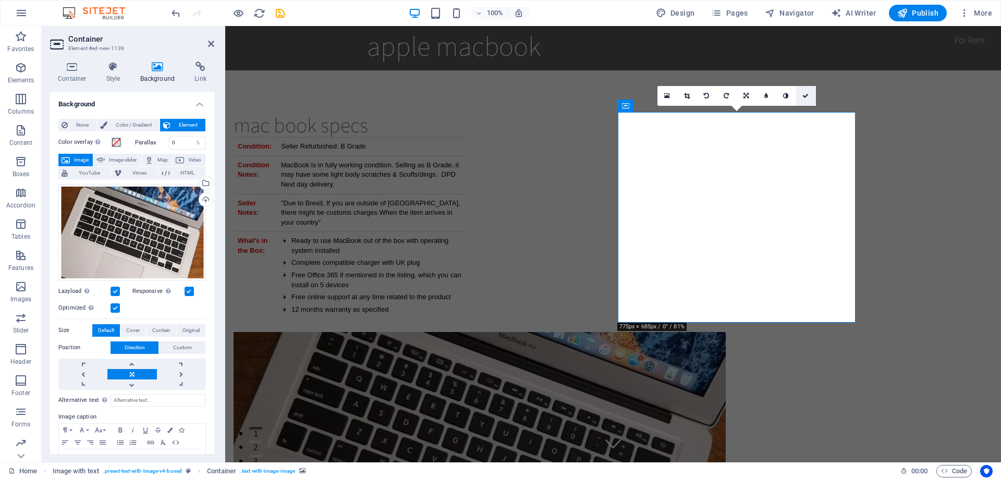
click at [804, 94] on icon at bounding box center [805, 96] width 6 height 6
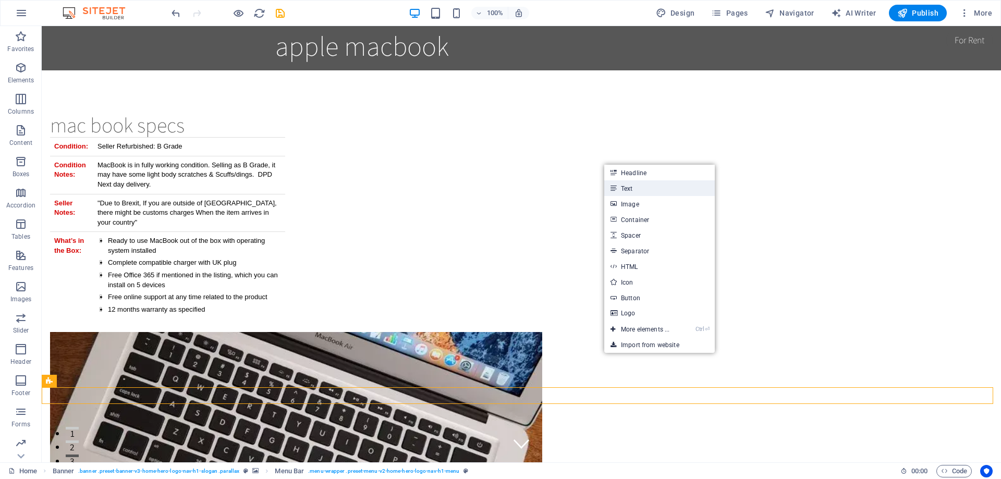
click at [634, 184] on link "Text" at bounding box center [659, 188] width 110 height 16
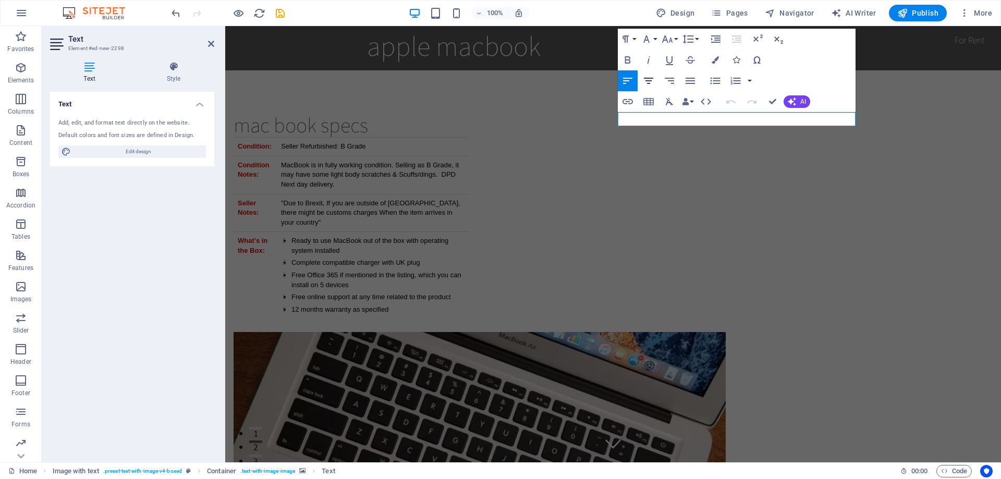
click at [649, 80] on icon "button" at bounding box center [648, 81] width 13 height 13
click at [649, 79] on icon "button" at bounding box center [648, 81] width 9 height 6
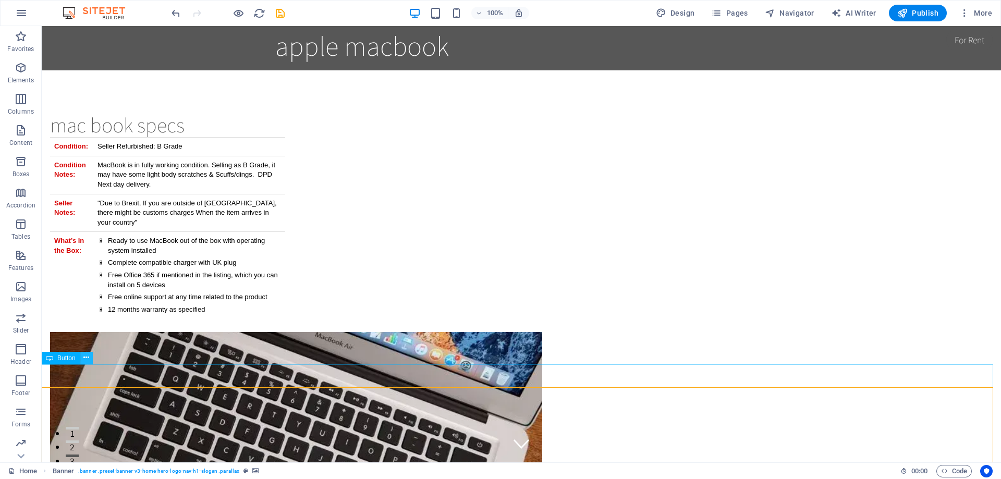
click at [83, 357] on icon at bounding box center [86, 357] width 6 height 11
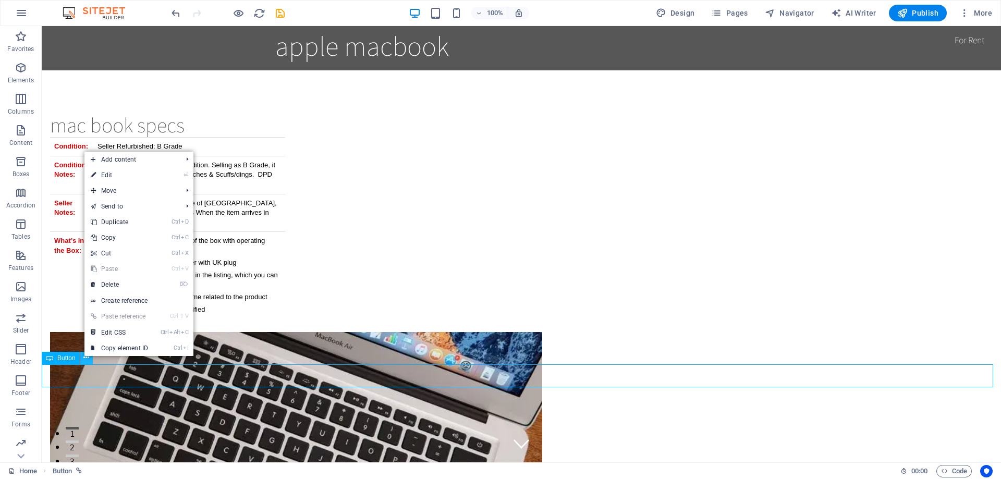
click at [85, 357] on icon at bounding box center [86, 357] width 6 height 11
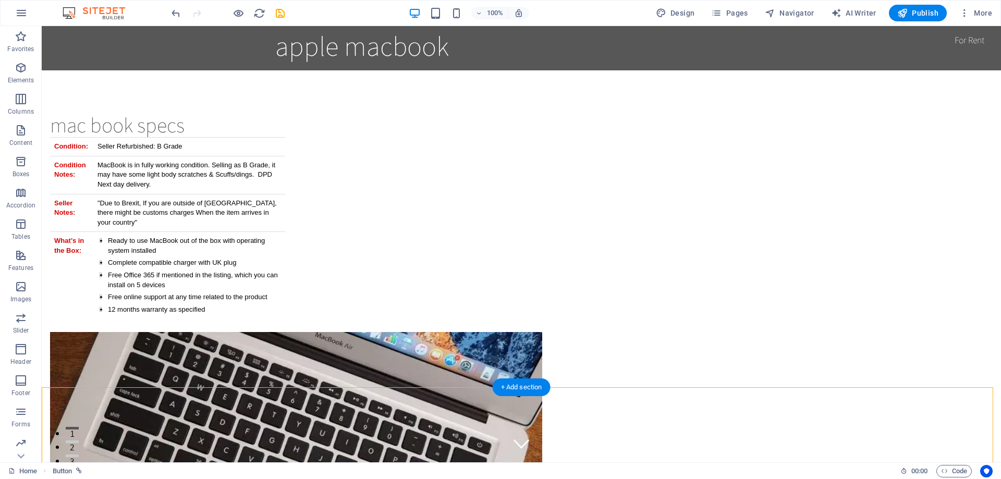
select select "vh"
select select "header"
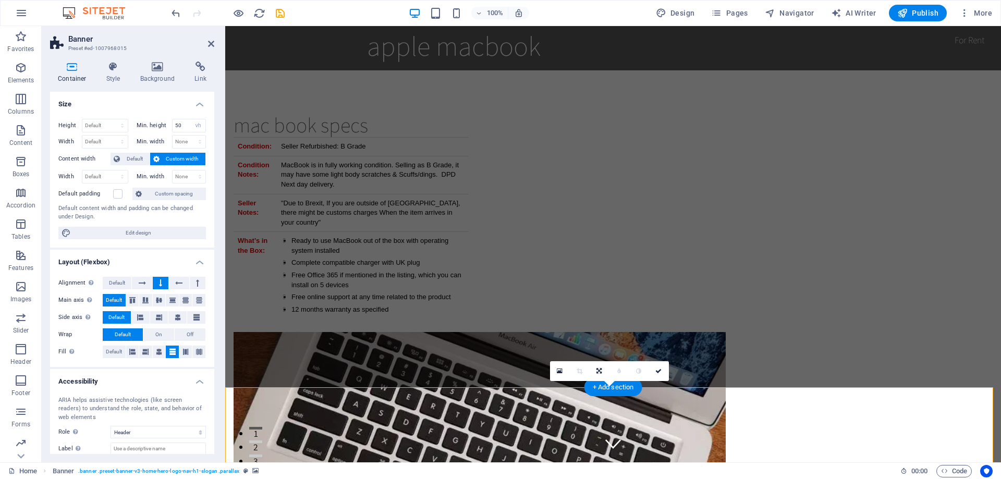
click at [210, 44] on icon at bounding box center [211, 44] width 6 height 8
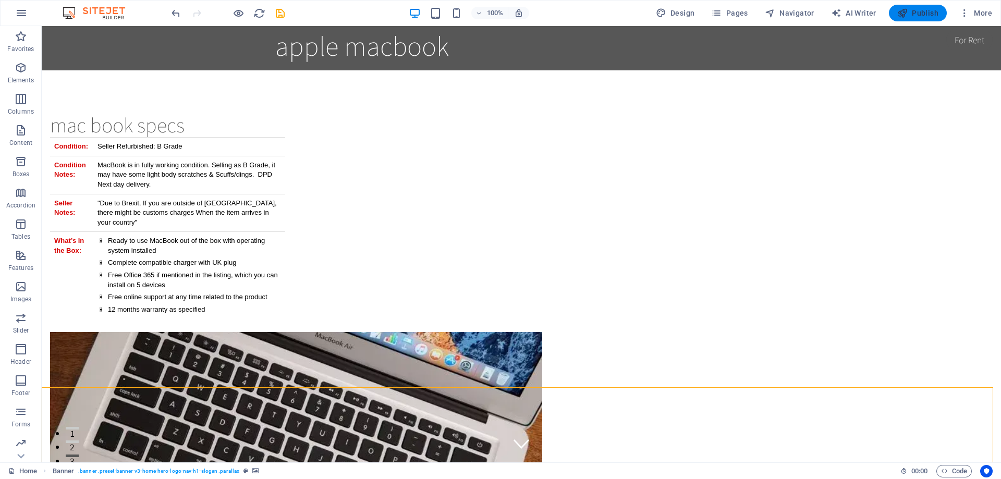
click at [915, 11] on span "Publish" at bounding box center [917, 13] width 41 height 10
checkbox input "false"
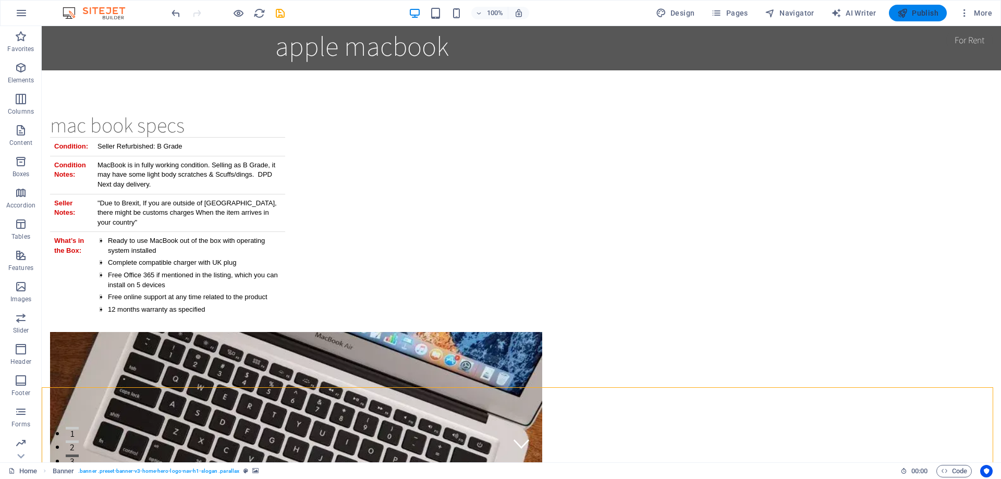
checkbox input "false"
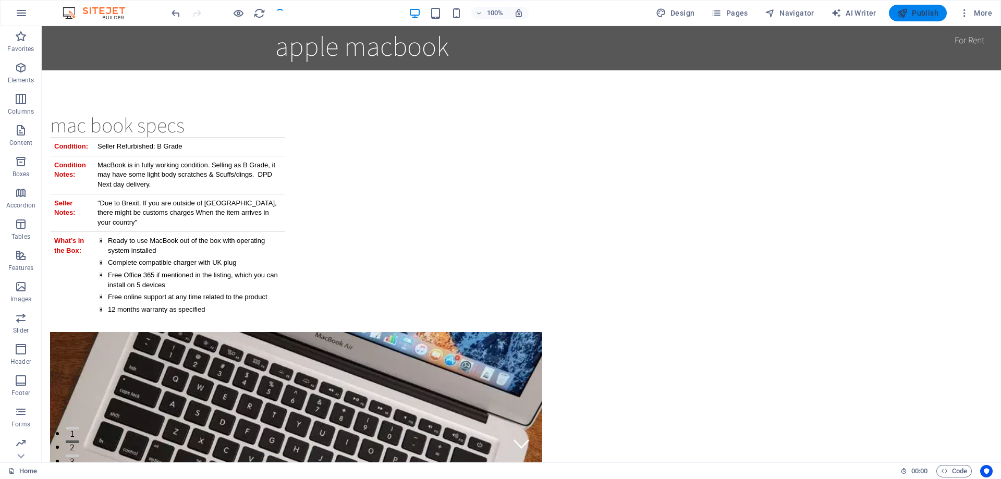
checkbox input "false"
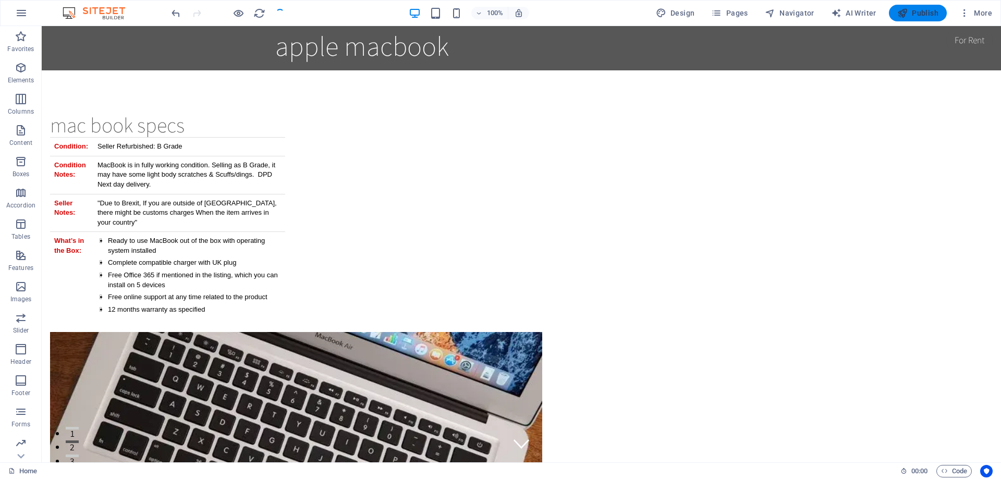
checkbox input "false"
